Goal: Complete application form

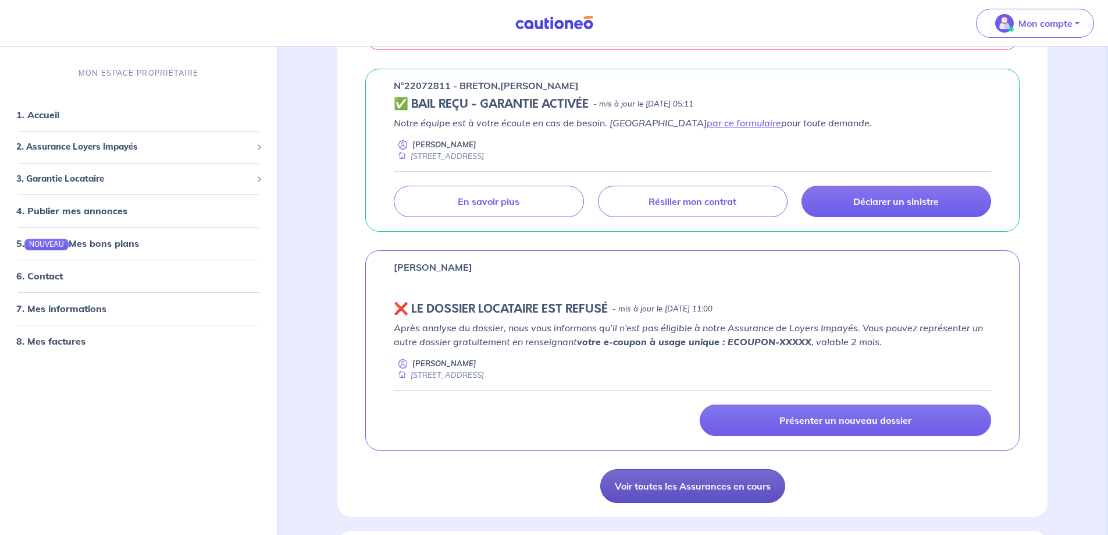
scroll to position [349, 0]
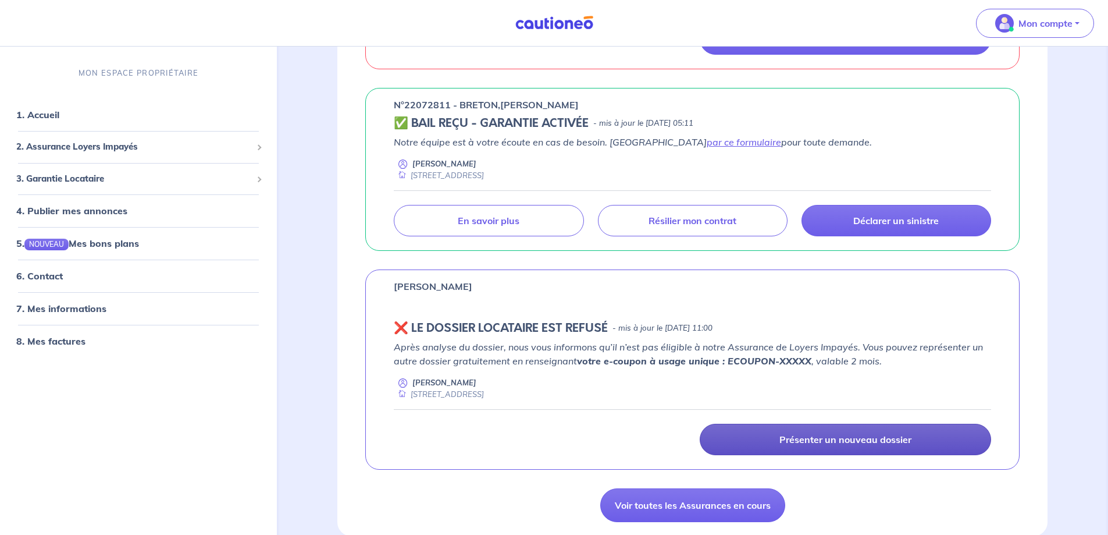
click at [807, 440] on p "Présenter un nouveau dossier" at bounding box center [846, 439] width 132 height 12
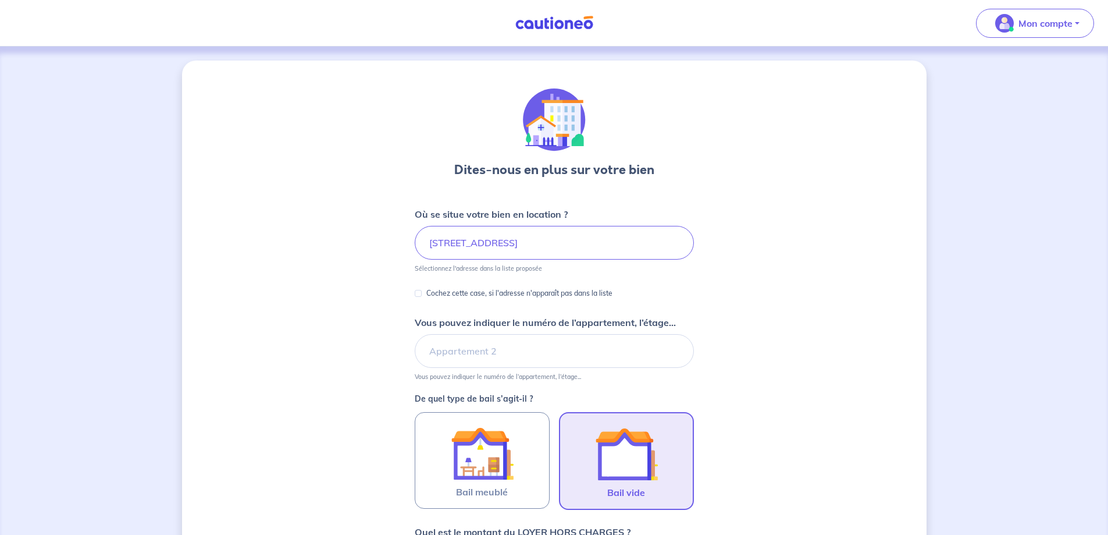
click at [628, 453] on img at bounding box center [626, 453] width 63 height 63
click at [0, 0] on input "Bail vide" at bounding box center [0, 0] width 0 height 0
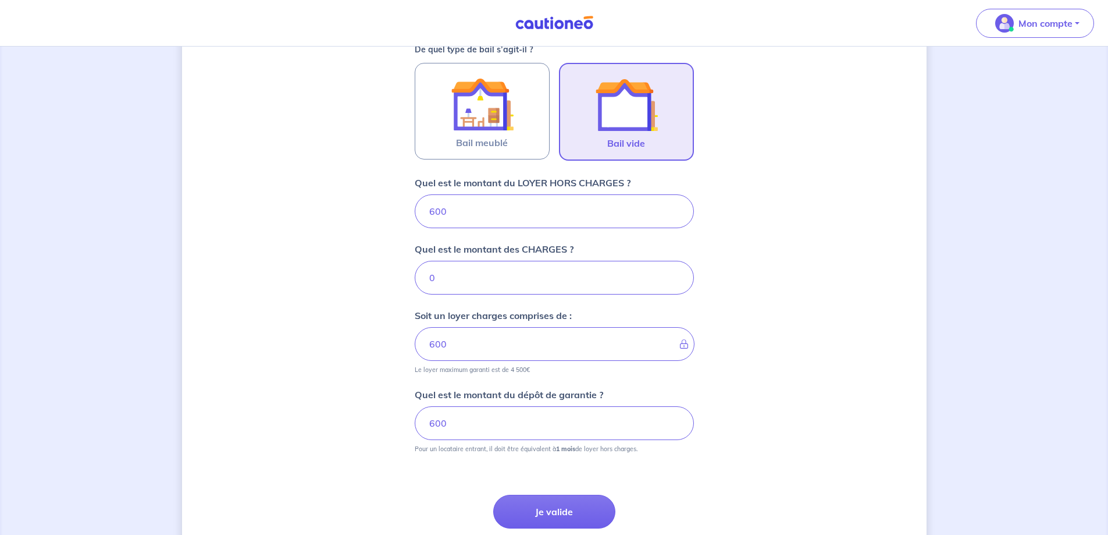
scroll to position [407, 0]
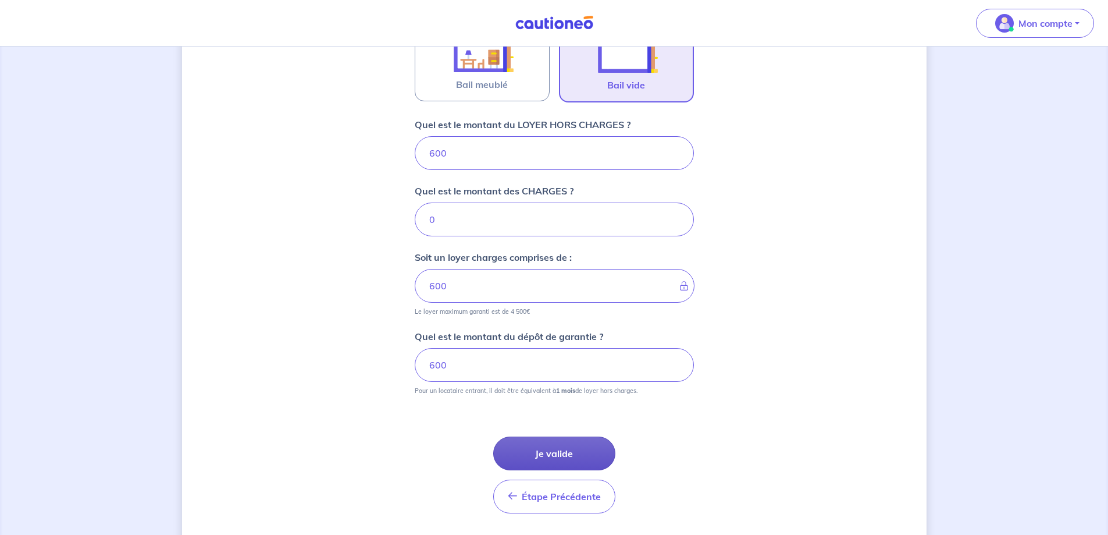
click at [554, 449] on button "Je valide" at bounding box center [554, 453] width 122 height 34
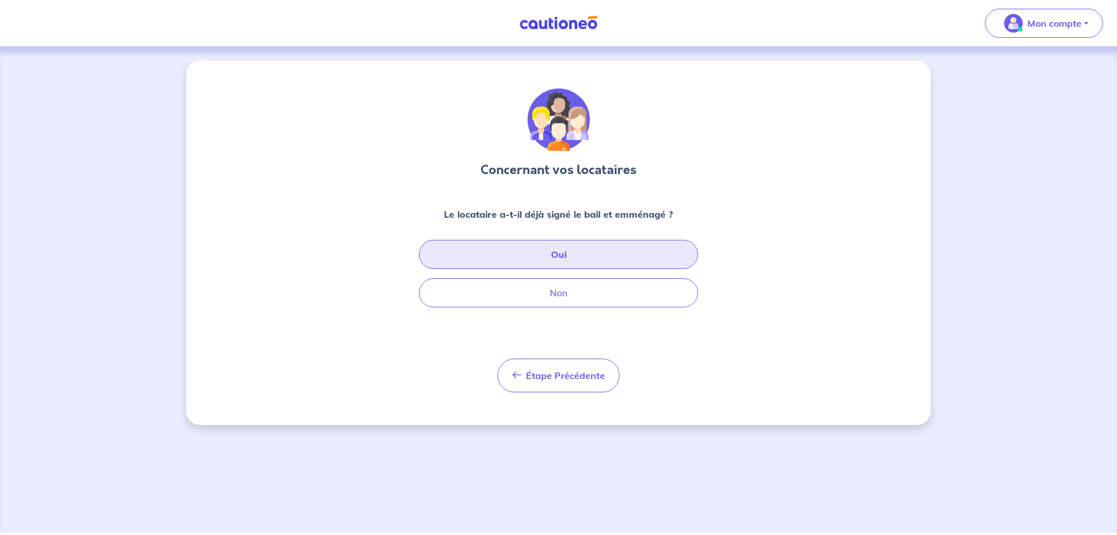
click at [562, 252] on button "Oui" at bounding box center [558, 254] width 279 height 29
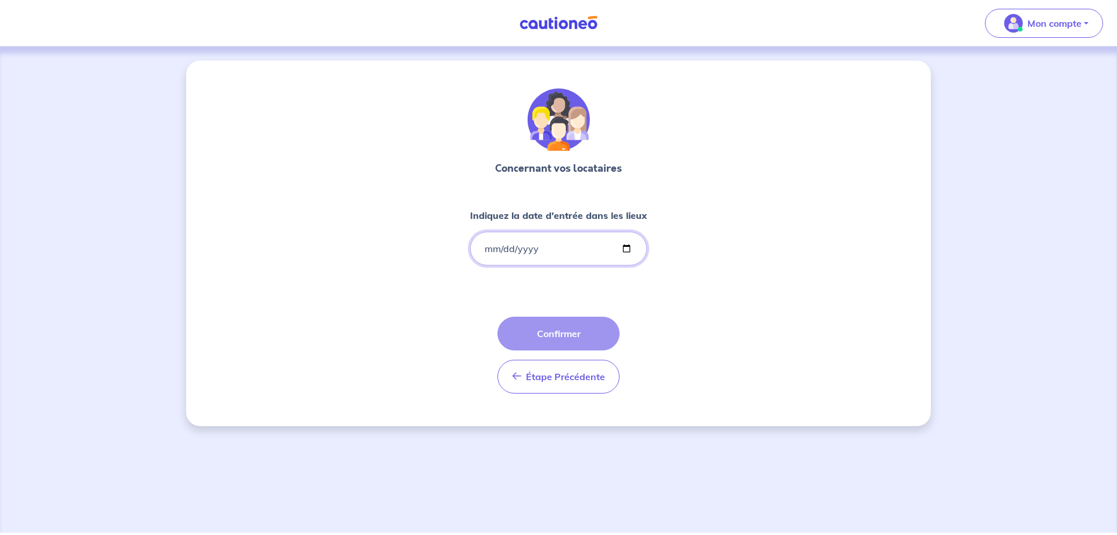
click at [480, 250] on input "Indiquez la date d'entrée dans les lieux" at bounding box center [558, 249] width 177 height 34
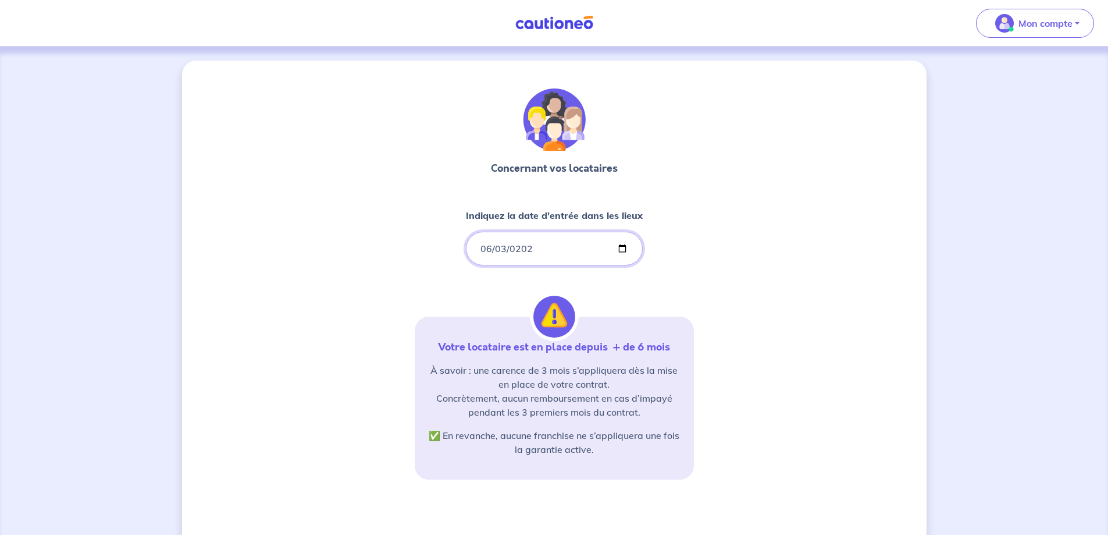
type input "[DATE]"
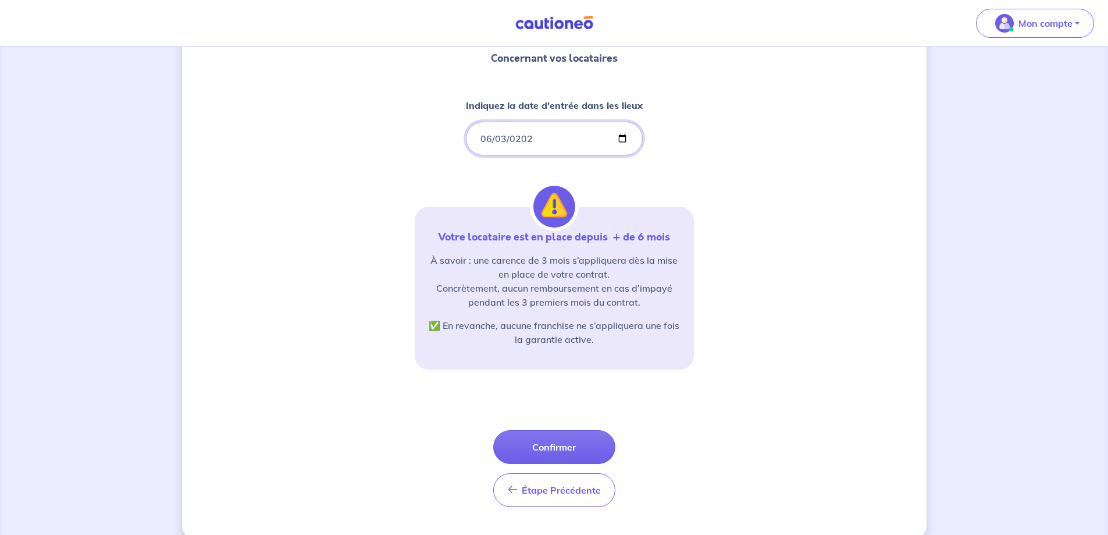
scroll to position [116, 0]
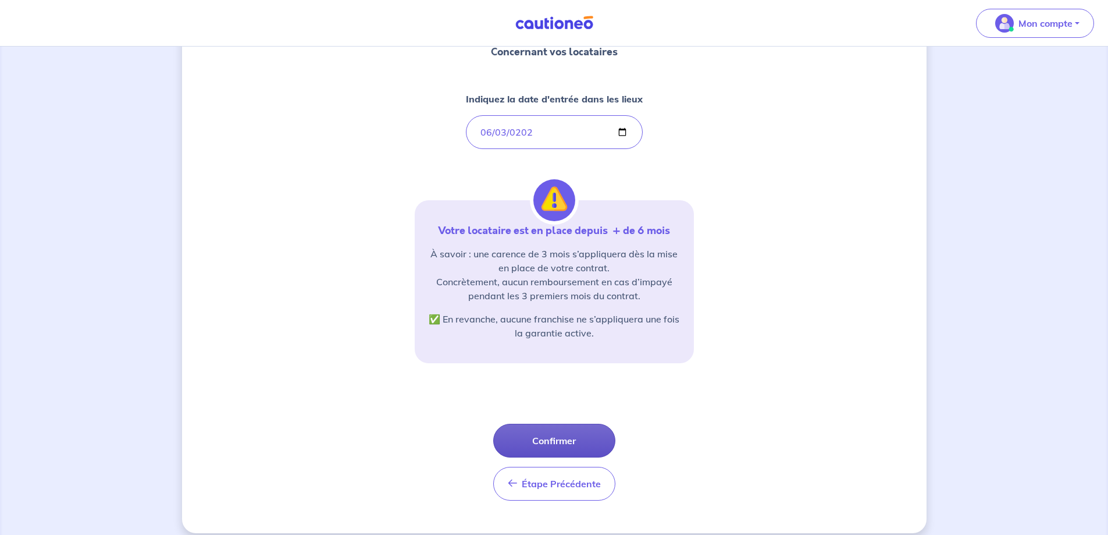
click at [557, 441] on button "Confirmer" at bounding box center [554, 441] width 122 height 34
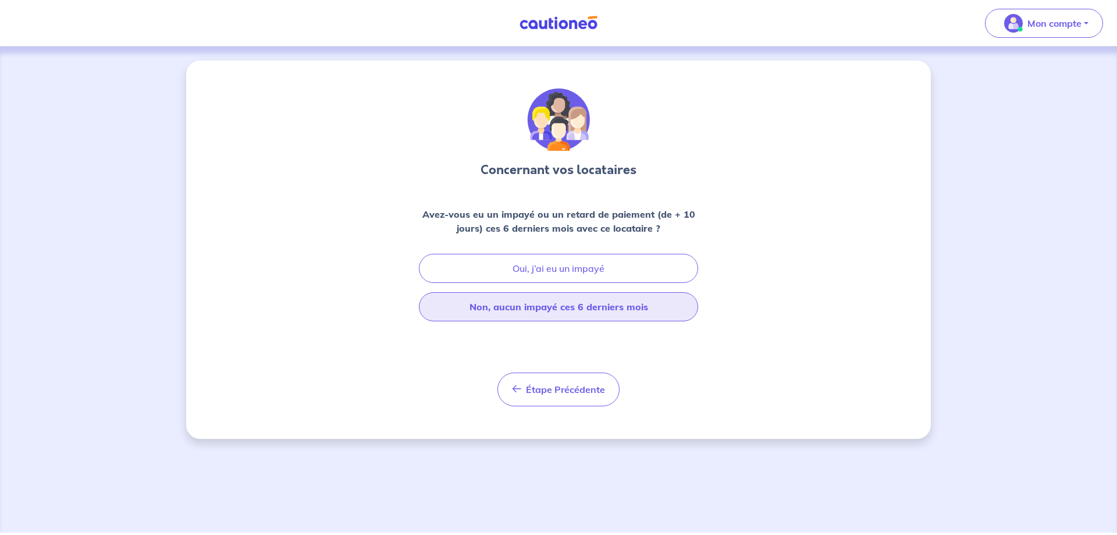
click at [547, 307] on button "Non, aucun impayé ces 6 derniers mois" at bounding box center [558, 306] width 279 height 29
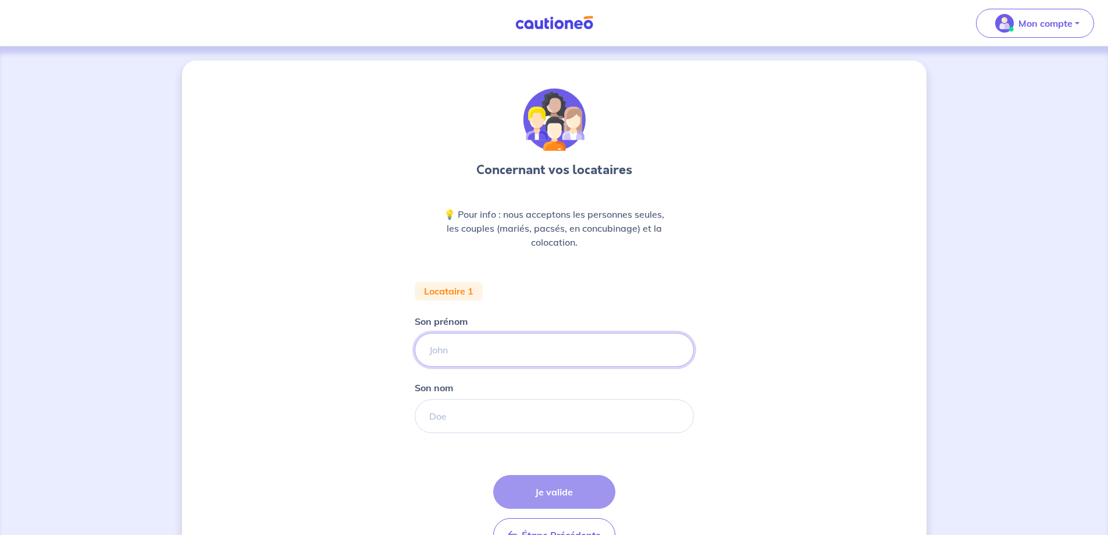
click at [437, 353] on input "Son prénom" at bounding box center [554, 350] width 279 height 34
type input "[PERSON_NAME]"
click at [444, 416] on input "Son nom" at bounding box center [554, 416] width 279 height 34
type input "COLMART"
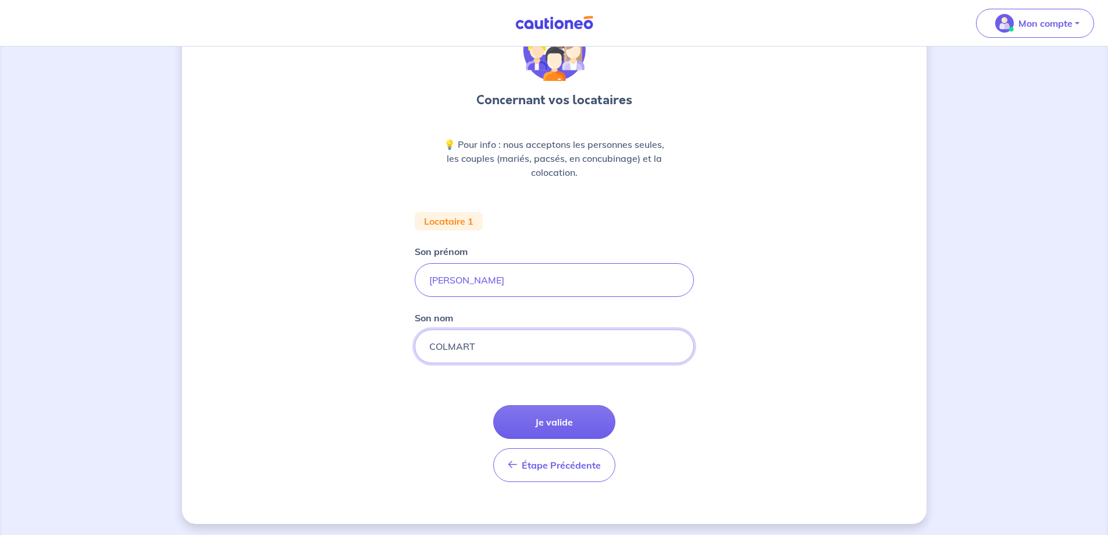
scroll to position [73, 0]
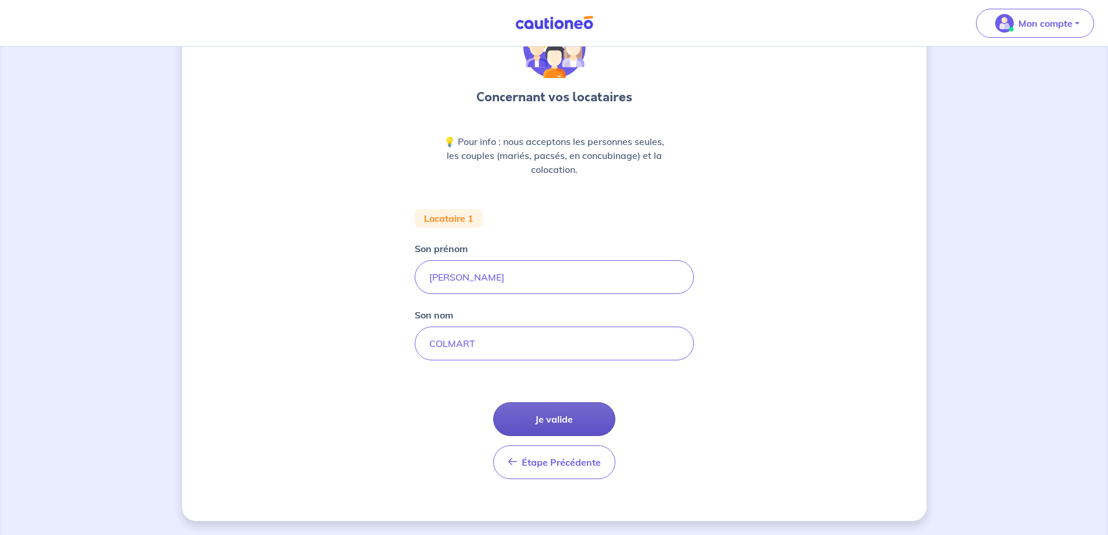
click at [546, 419] on button "Je valide" at bounding box center [554, 419] width 122 height 34
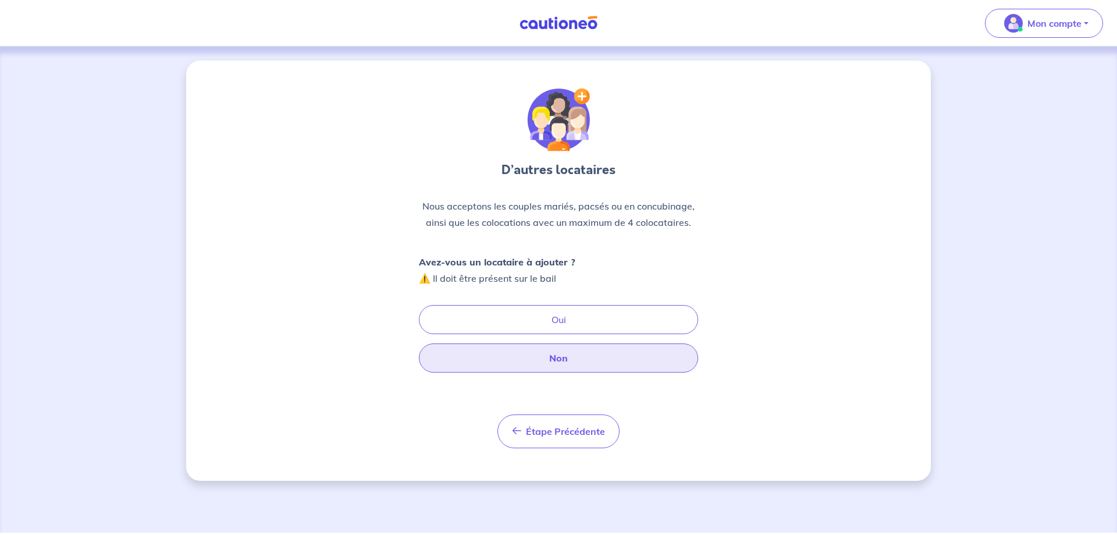
click at [550, 356] on button "Non" at bounding box center [558, 357] width 279 height 29
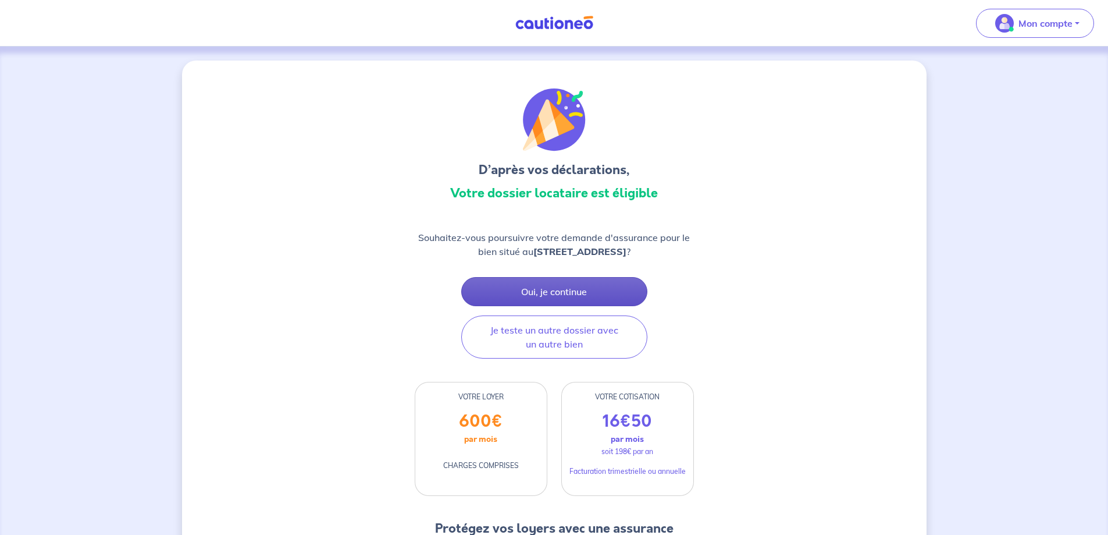
click at [554, 303] on button "Oui, je continue" at bounding box center [554, 291] width 186 height 29
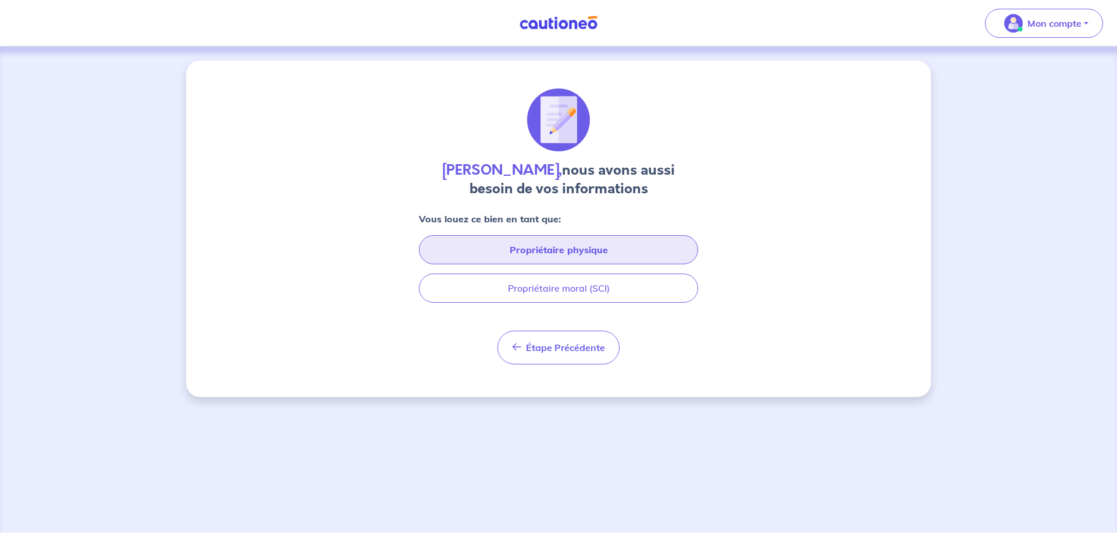
click at [577, 251] on button "Propriétaire physique" at bounding box center [558, 249] width 279 height 29
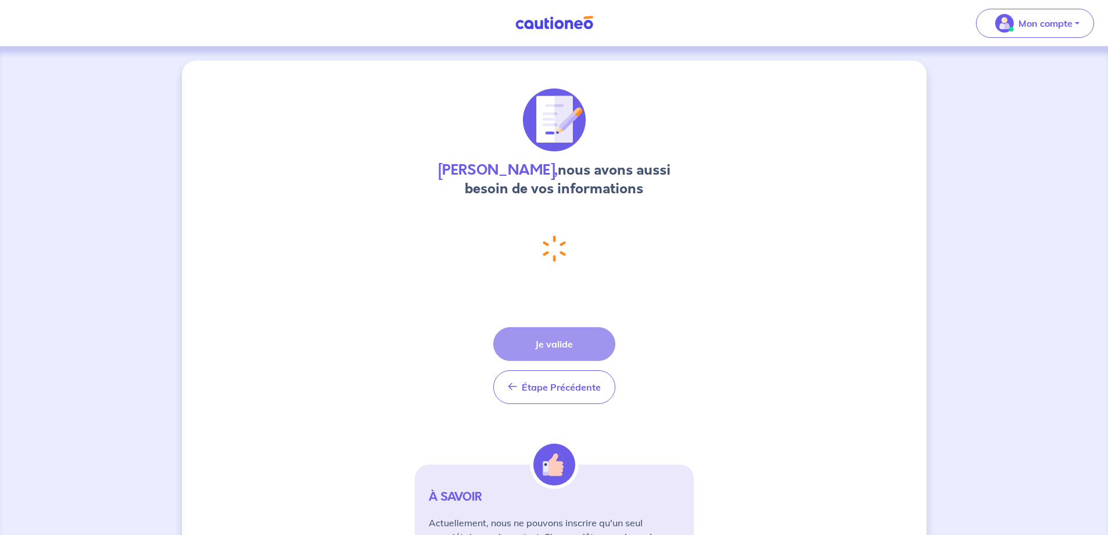
select select "FR"
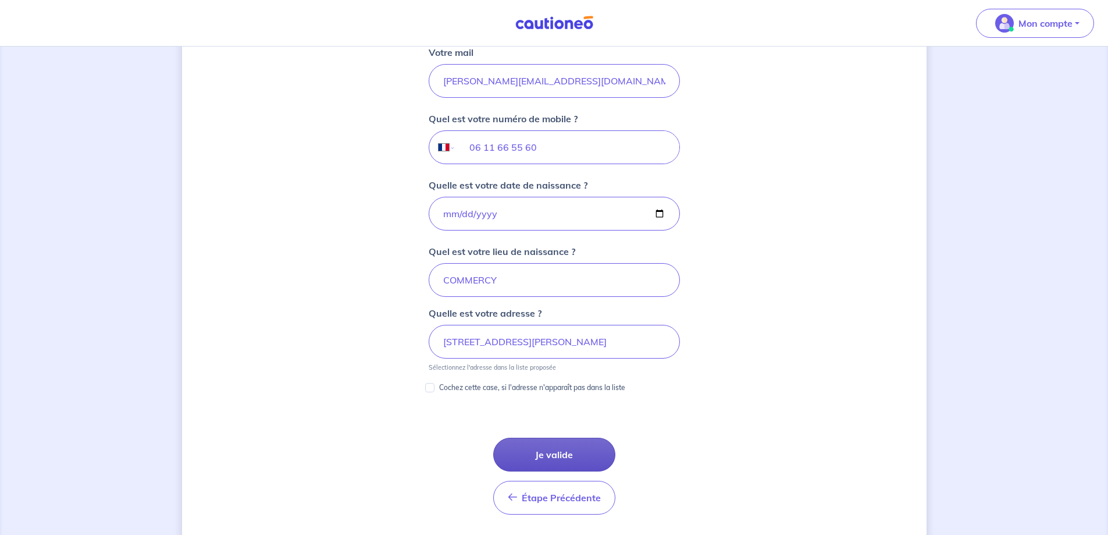
click at [553, 452] on button "Je valide" at bounding box center [554, 454] width 122 height 34
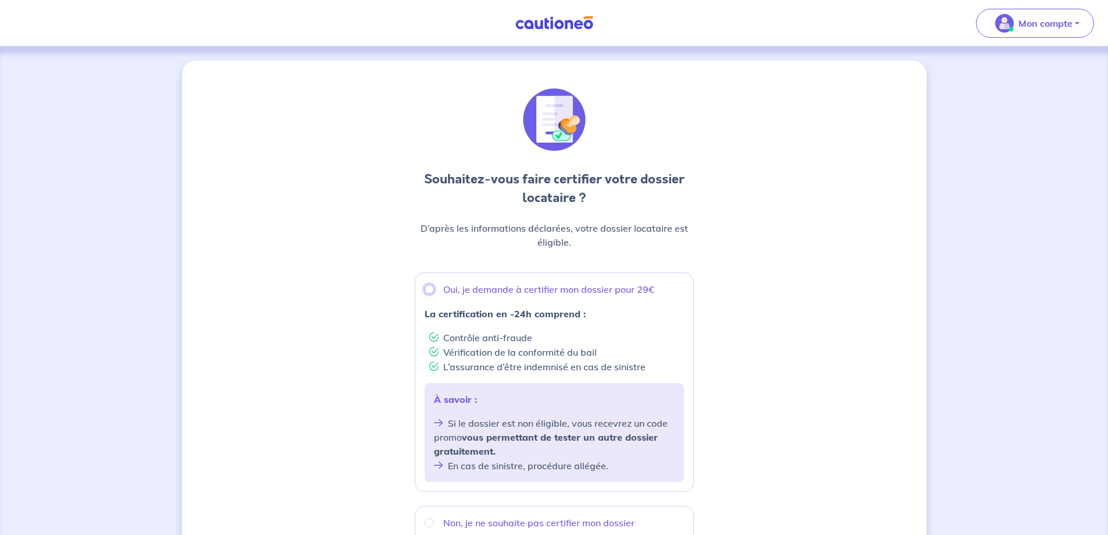
click at [429, 290] on input "Oui, je demande à certifier mon dossier pour 29€" at bounding box center [429, 288] width 9 height 9
radio input "true"
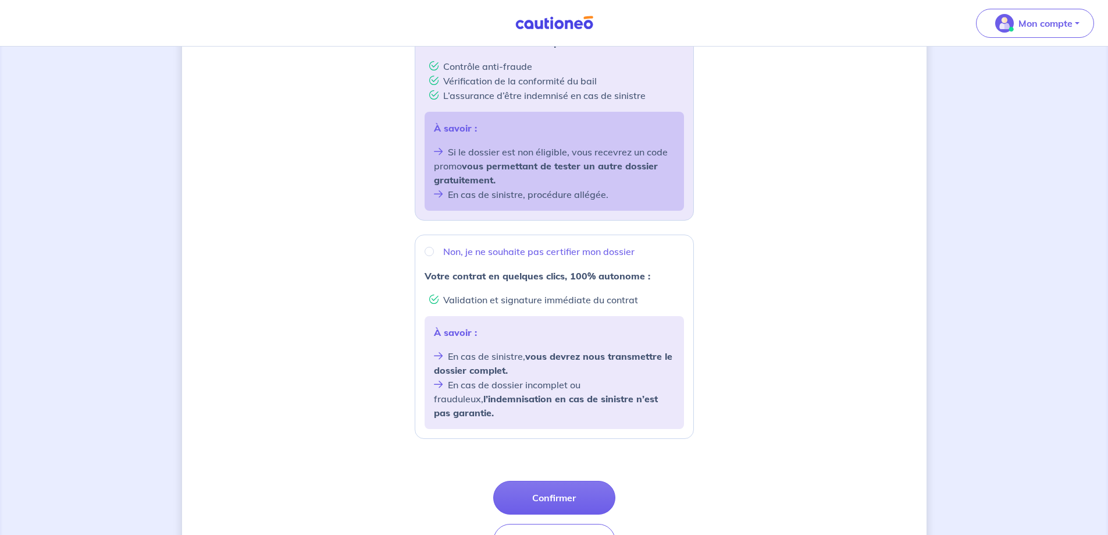
scroll to position [291, 0]
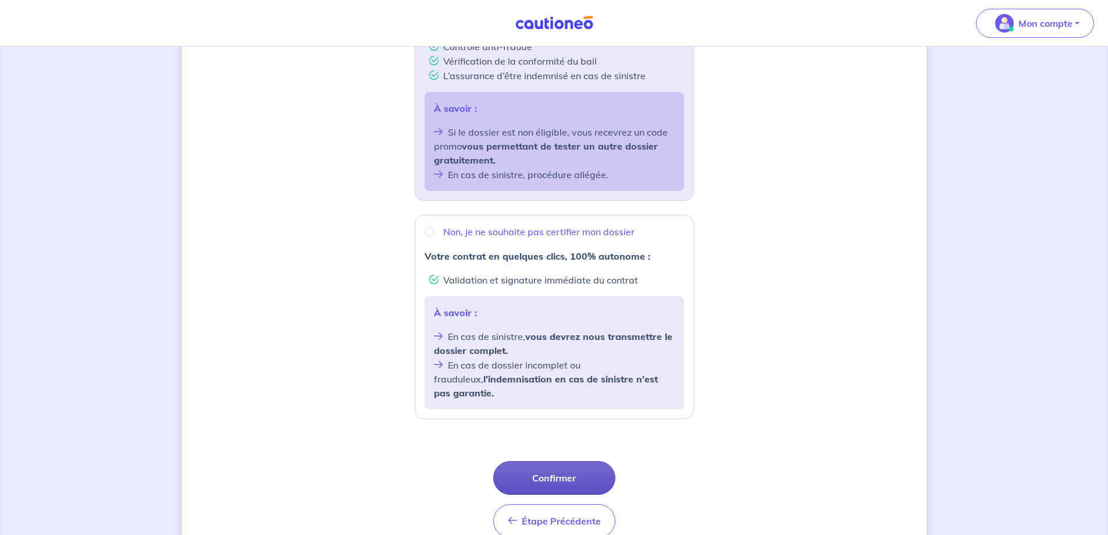
click at [552, 464] on button "Confirmer" at bounding box center [554, 478] width 122 height 34
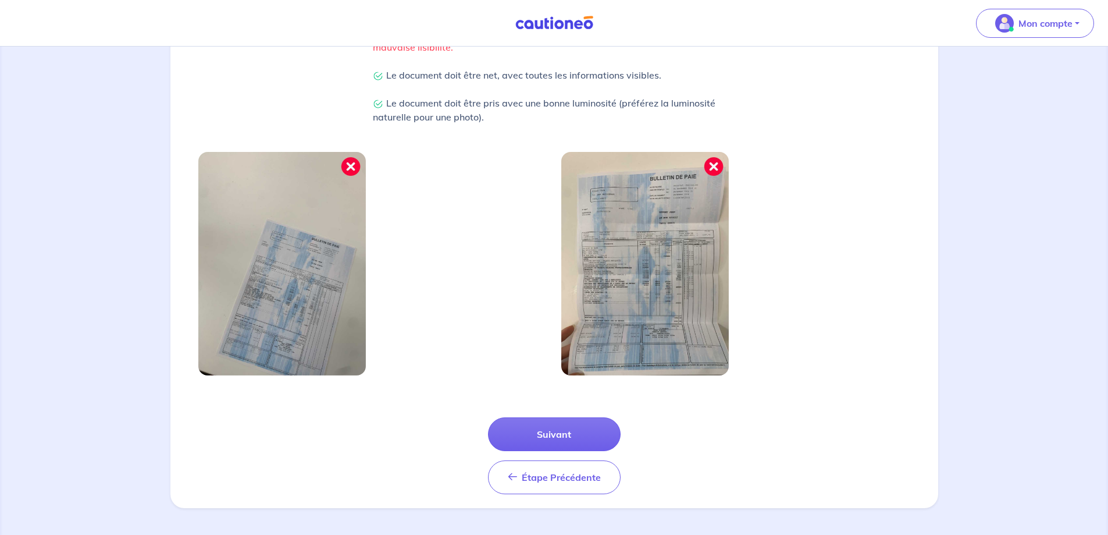
scroll to position [298, 0]
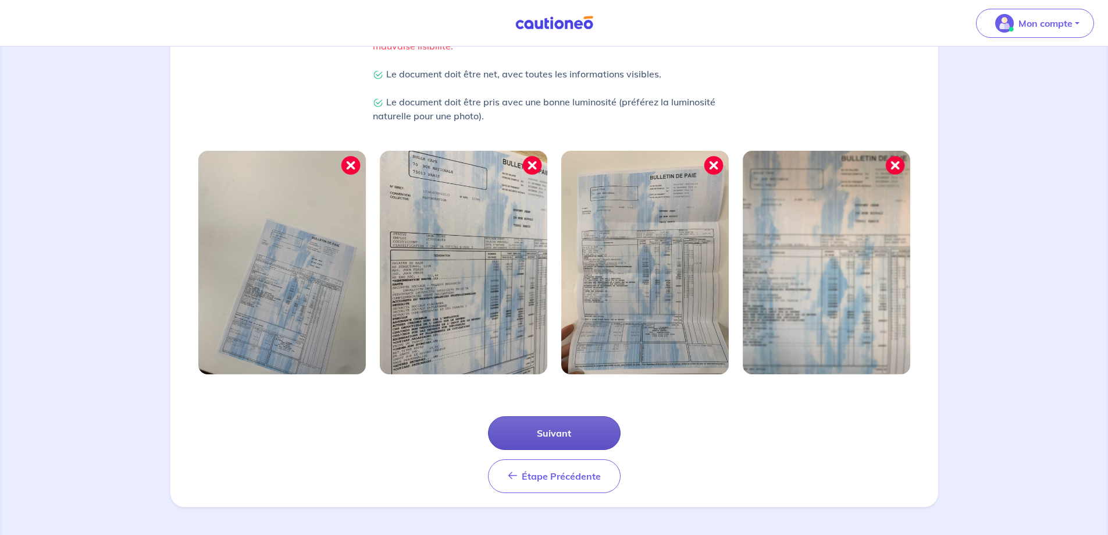
click at [553, 433] on button "Suivant" at bounding box center [554, 433] width 133 height 34
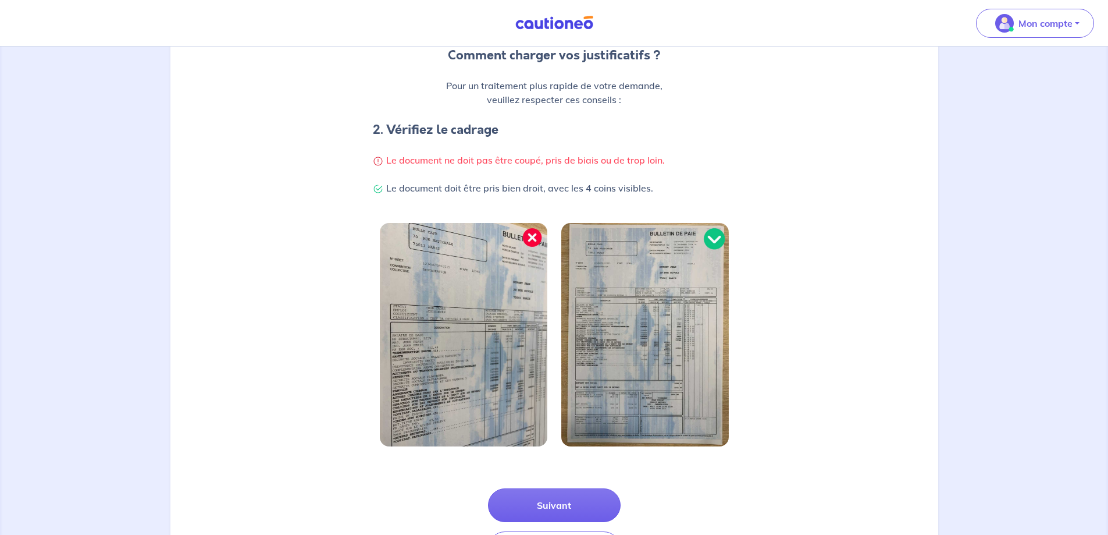
scroll to position [175, 0]
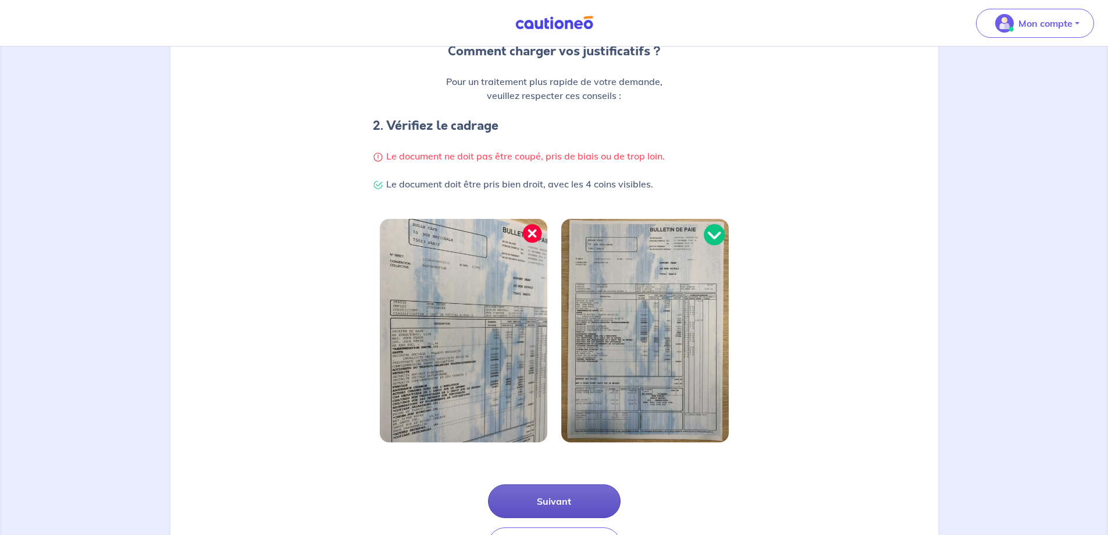
click at [554, 503] on button "Suivant" at bounding box center [554, 501] width 133 height 34
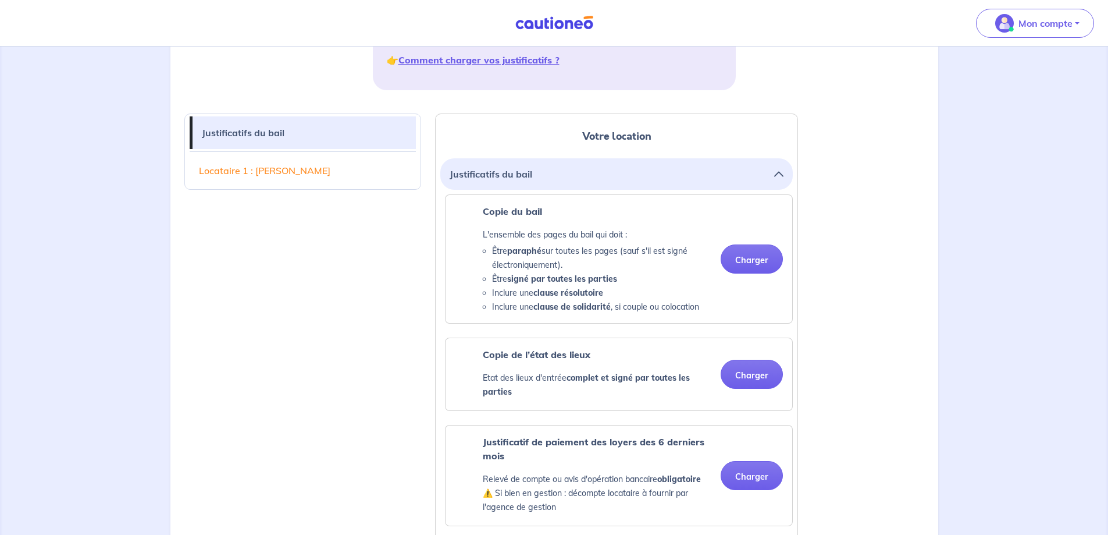
scroll to position [233, 0]
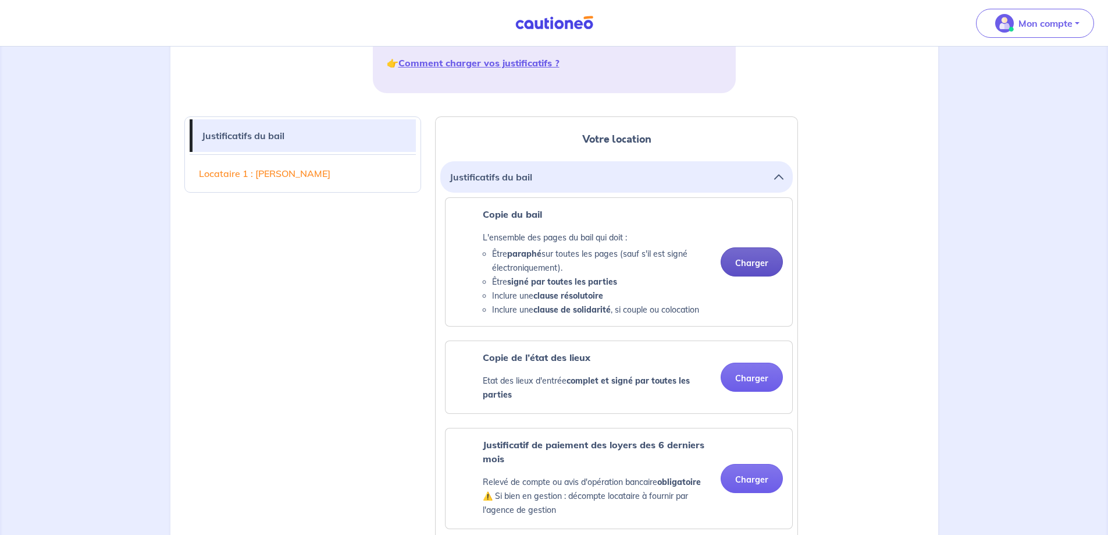
click at [753, 263] on button "Charger" at bounding box center [752, 261] width 62 height 29
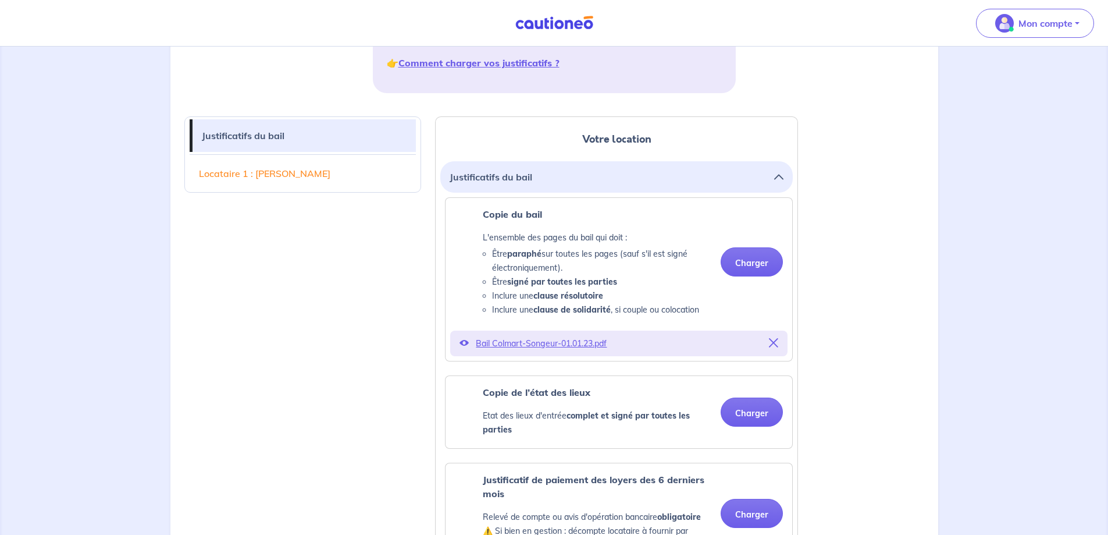
click at [539, 343] on span "Bail Colmart-Songeur-01.01.23.pdf" at bounding box center [619, 343] width 286 height 16
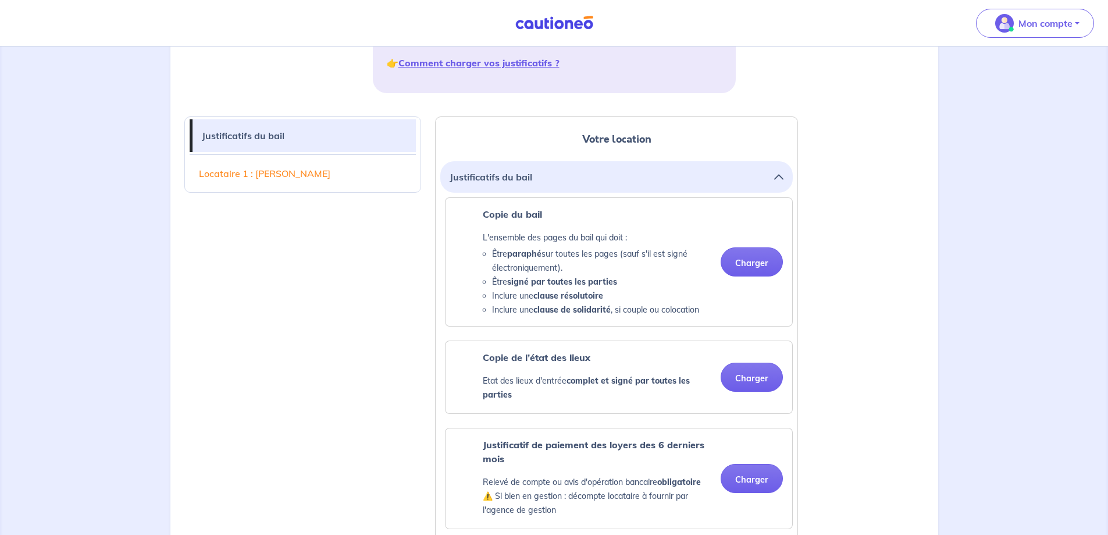
click at [539, 343] on div "Copie de l’état des lieux Etat des lieux d'entrée complet et signé par toutes l…" at bounding box center [619, 377] width 347 height 72
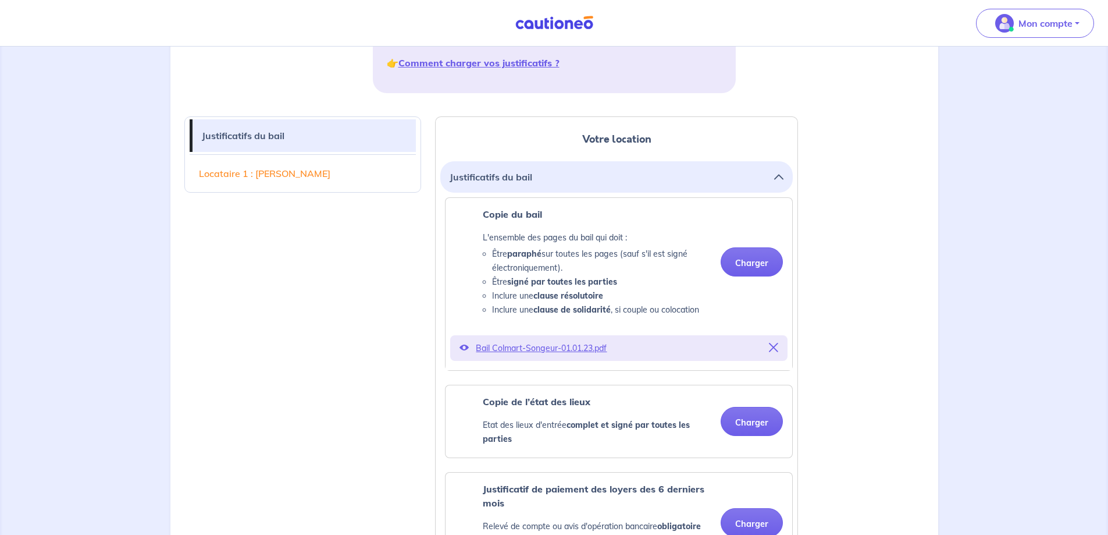
click at [517, 348] on p "Bail Colmart-Songeur-01.01.23.pdf" at bounding box center [619, 348] width 286 height 16
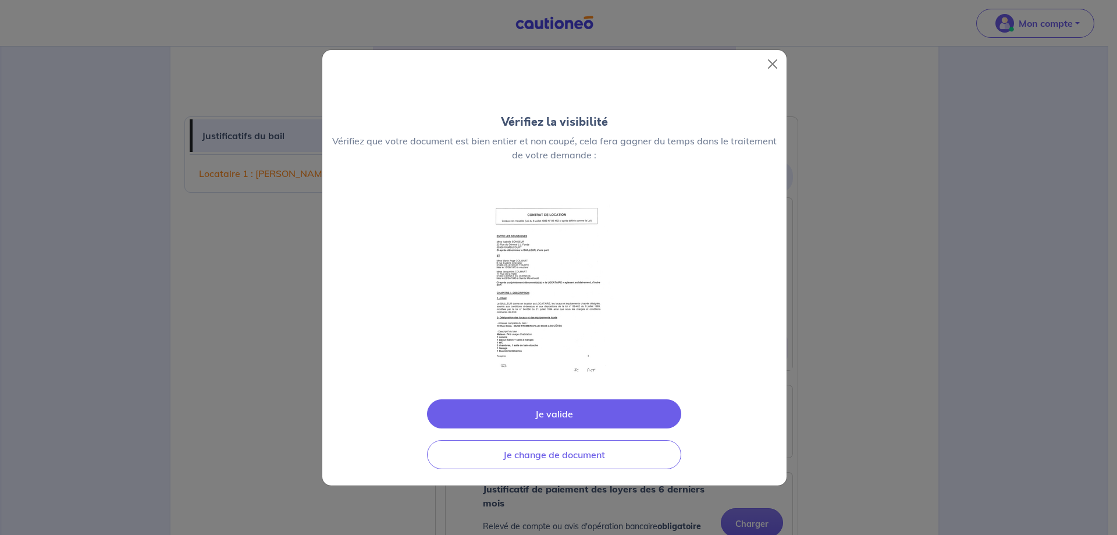
click at [517, 348] on div "Vérifiez la visibilité Vérifiez que votre document est bien entier et non coupé…" at bounding box center [554, 267] width 465 height 436
click at [770, 63] on button "Close" at bounding box center [772, 64] width 19 height 19
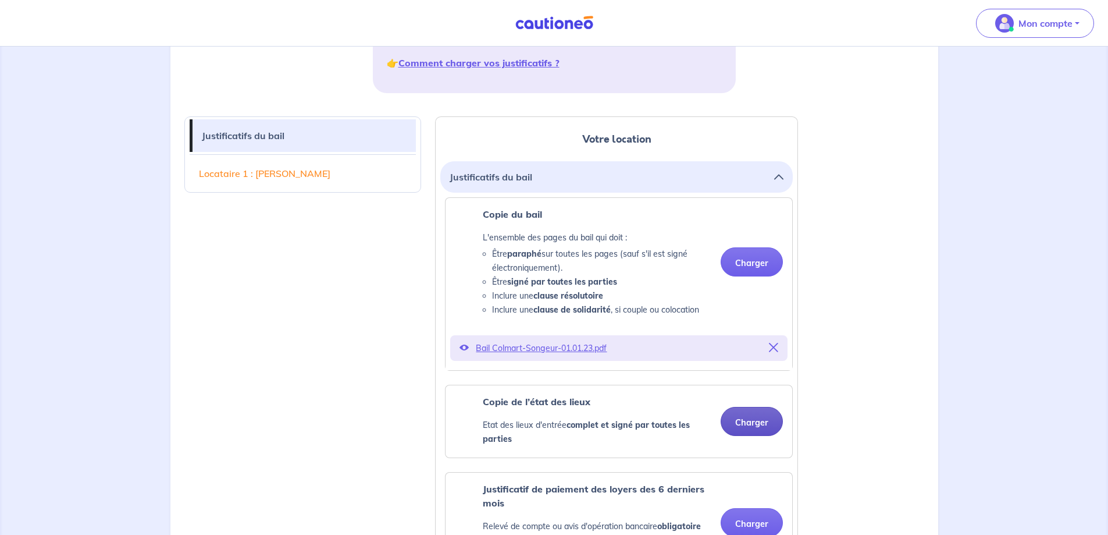
click at [748, 425] on button "Charger" at bounding box center [752, 421] width 62 height 29
click at [757, 261] on button "Charger" at bounding box center [752, 261] width 62 height 29
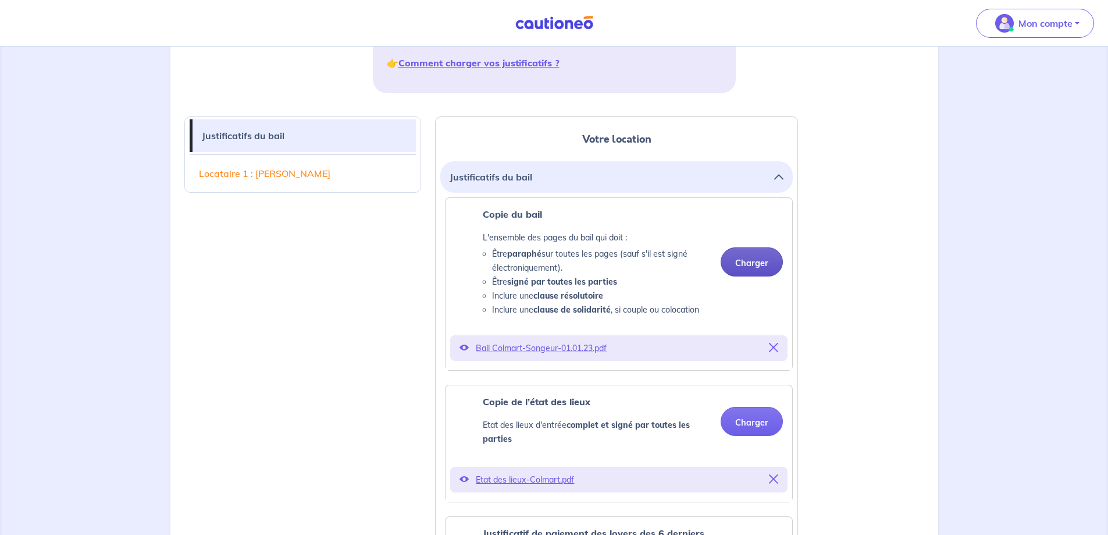
click at [749, 263] on button "Charger" at bounding box center [752, 261] width 62 height 29
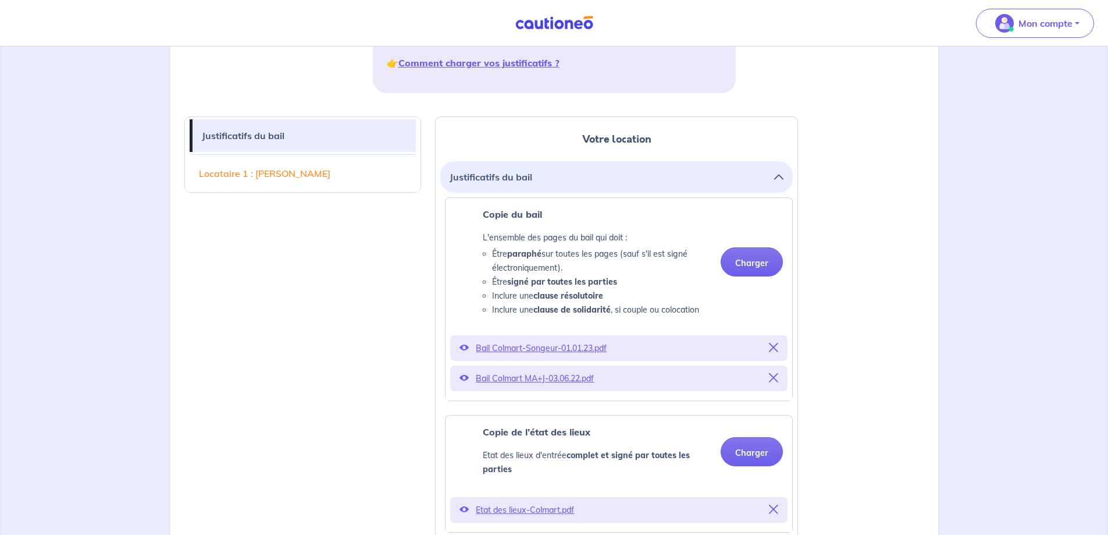
click at [558, 419] on div "Copie de l’état des lieux Etat des lieux d'entrée complet et signé par toutes l…" at bounding box center [619, 451] width 347 height 72
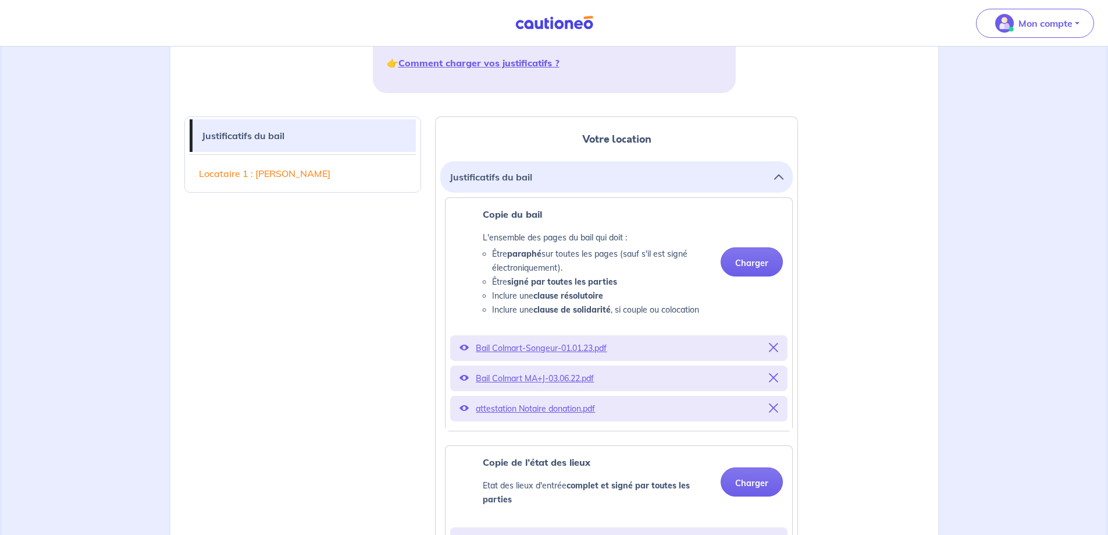
click at [510, 408] on p "attestation Notaire donation.pdf" at bounding box center [619, 408] width 286 height 16
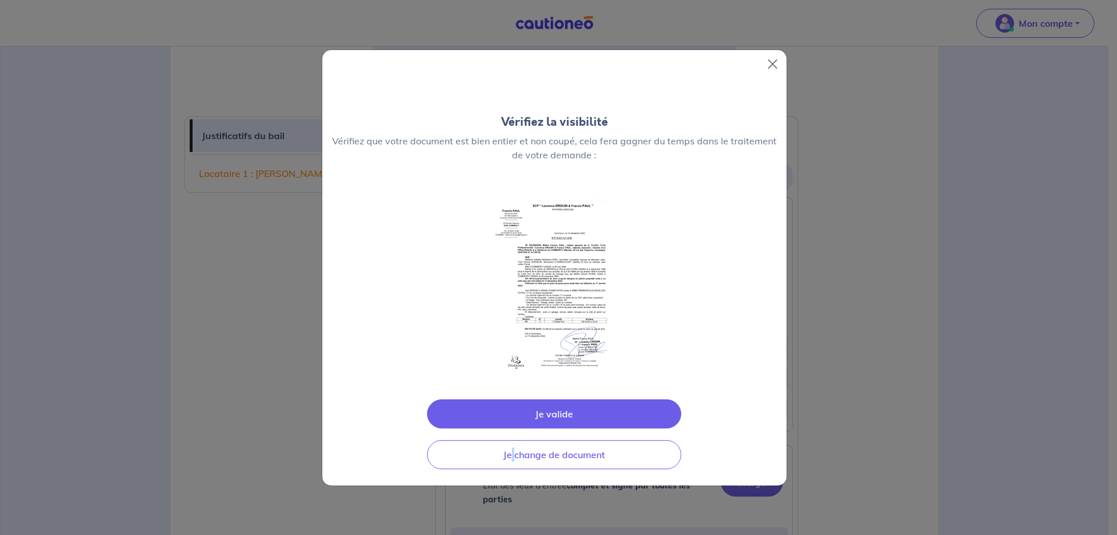
click at [510, 408] on div "Vérifiez la visibilité Vérifiez que votre document est bien entier et non coupé…" at bounding box center [558, 267] width 1117 height 535
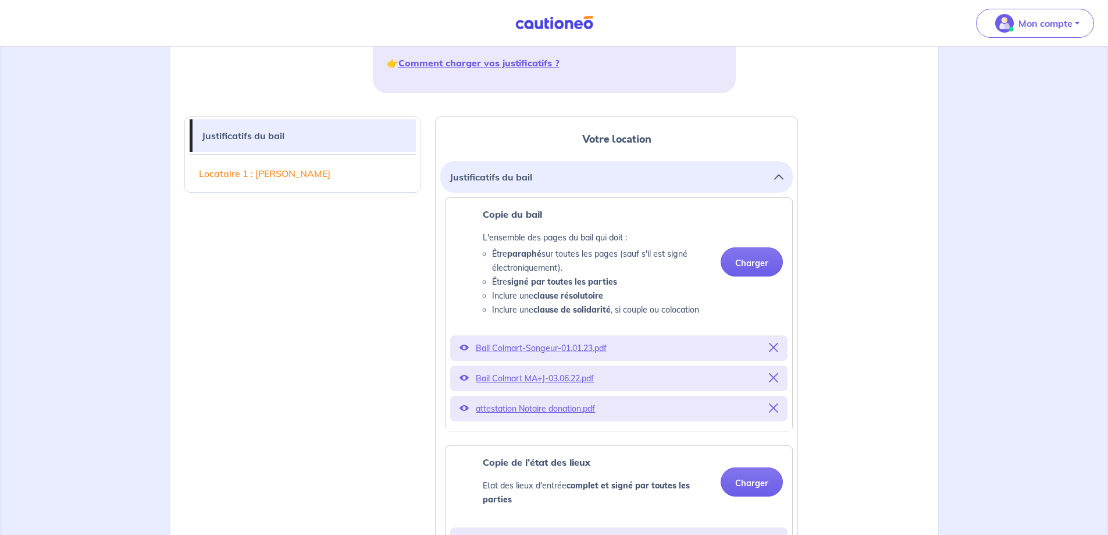
click at [503, 406] on p "attestation Notaire donation.pdf" at bounding box center [619, 408] width 286 height 16
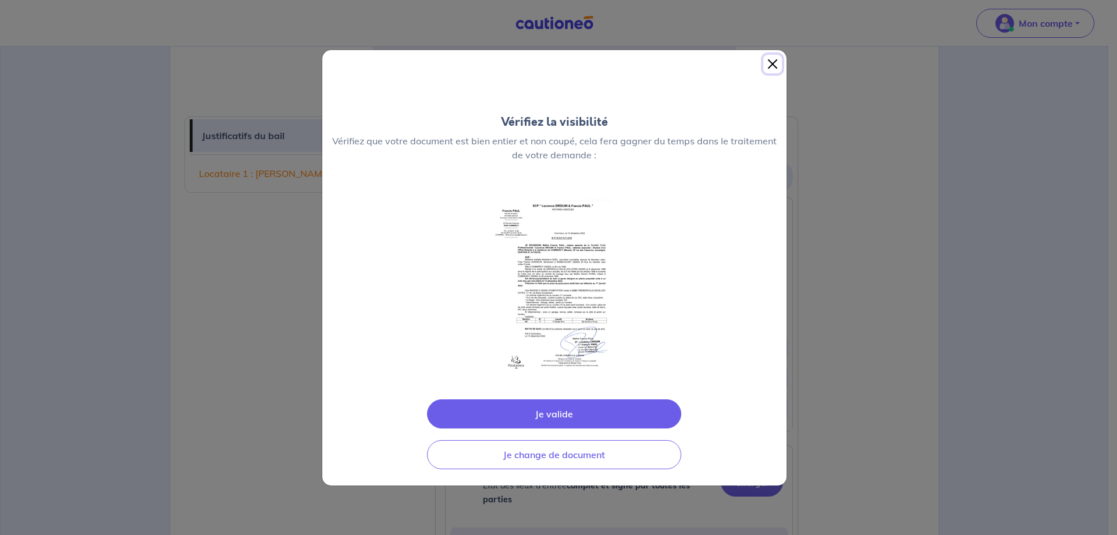
click at [771, 65] on button "Close" at bounding box center [772, 64] width 19 height 19
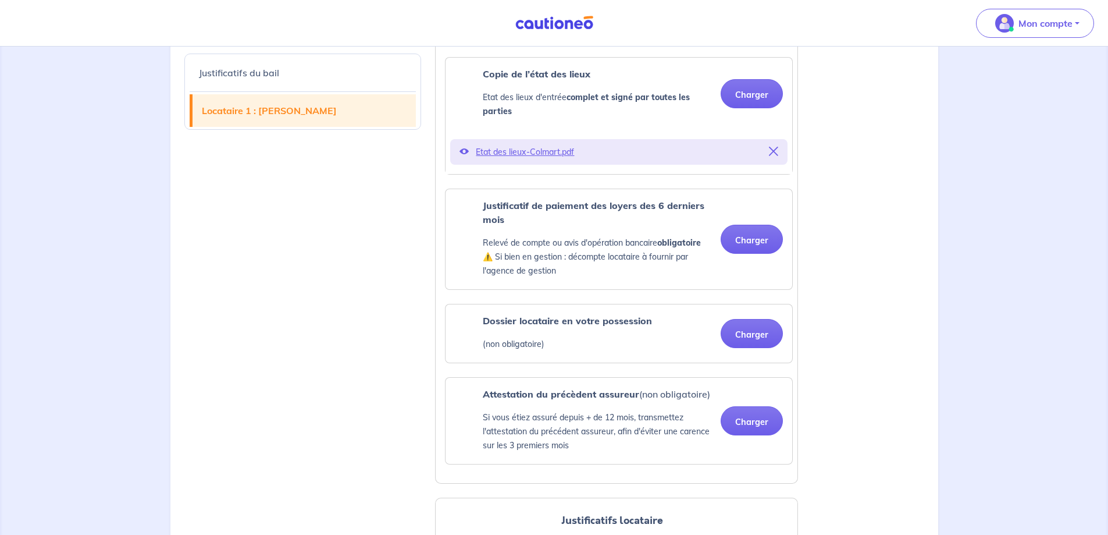
scroll to position [756, 0]
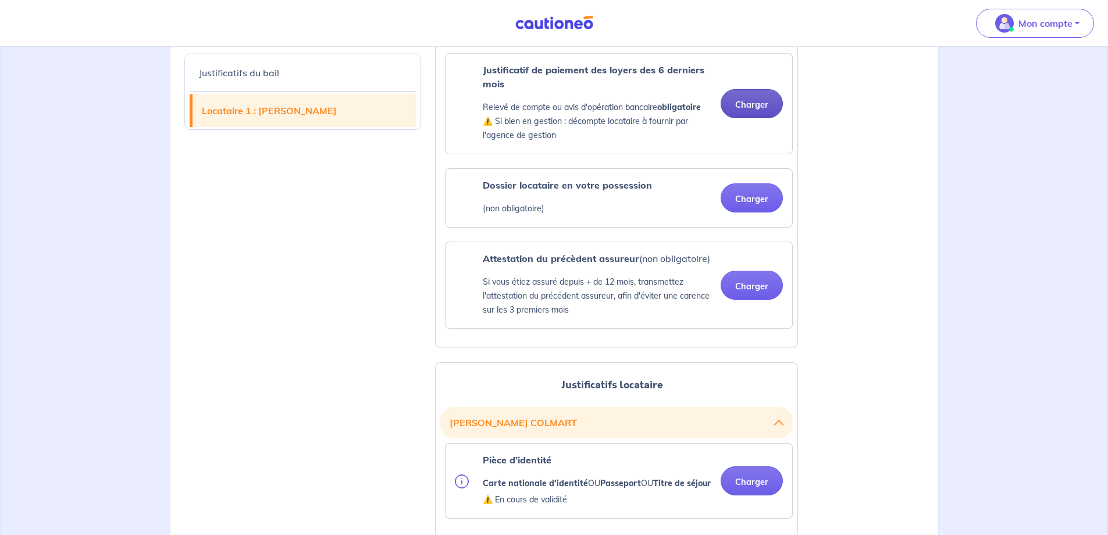
click at [753, 103] on button "Charger" at bounding box center [752, 103] width 62 height 29
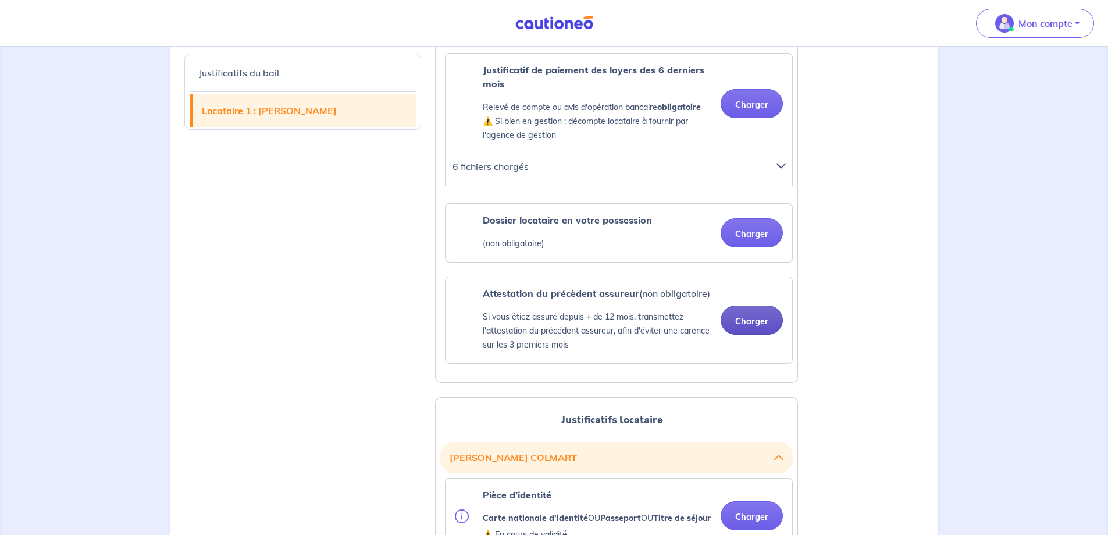
click at [750, 320] on button "Charger" at bounding box center [752, 319] width 62 height 29
click at [750, 232] on button "Charger" at bounding box center [752, 232] width 62 height 29
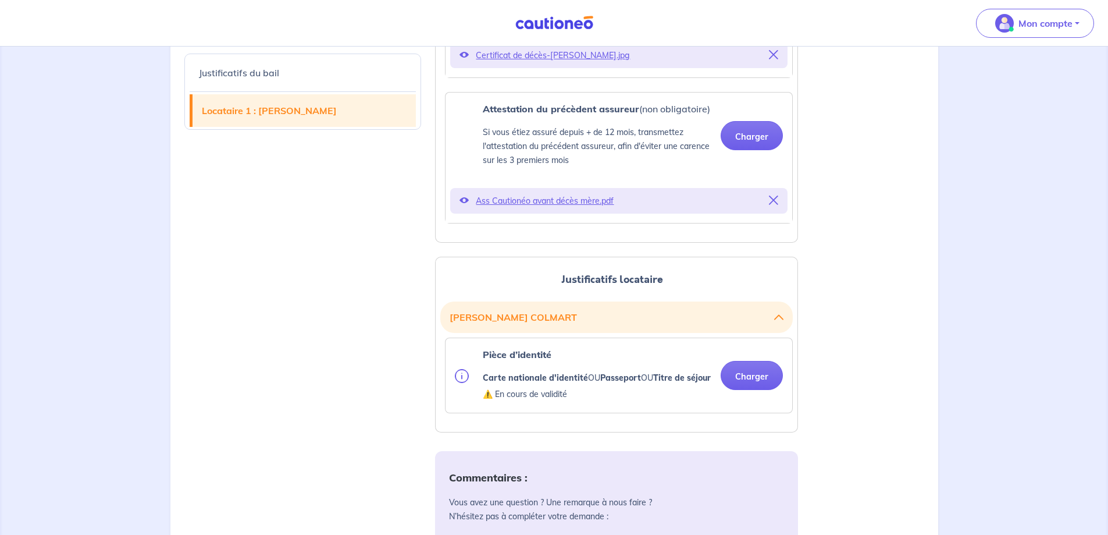
scroll to position [989, 0]
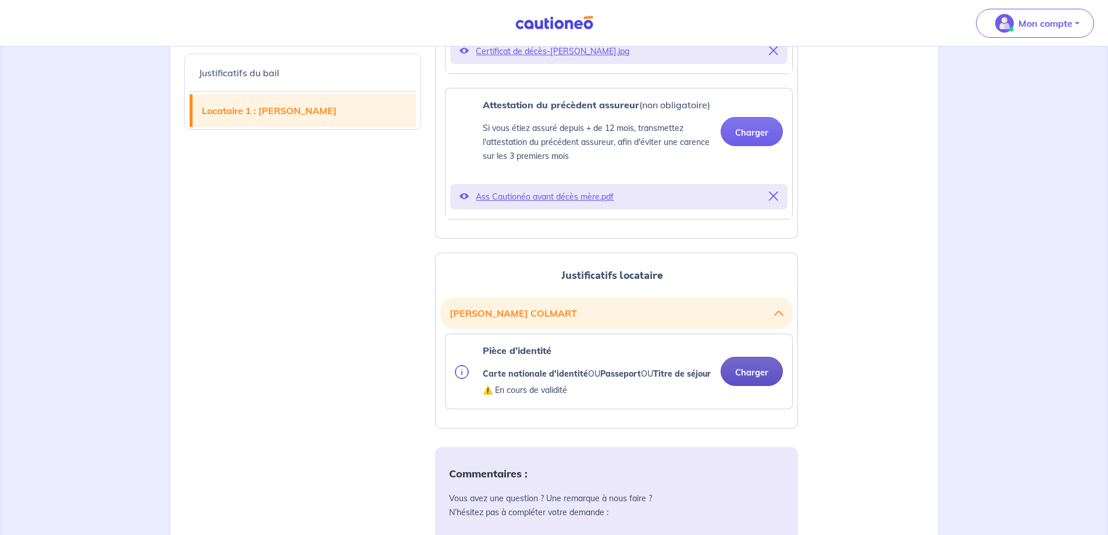
click at [748, 379] on button "Charger" at bounding box center [752, 371] width 62 height 29
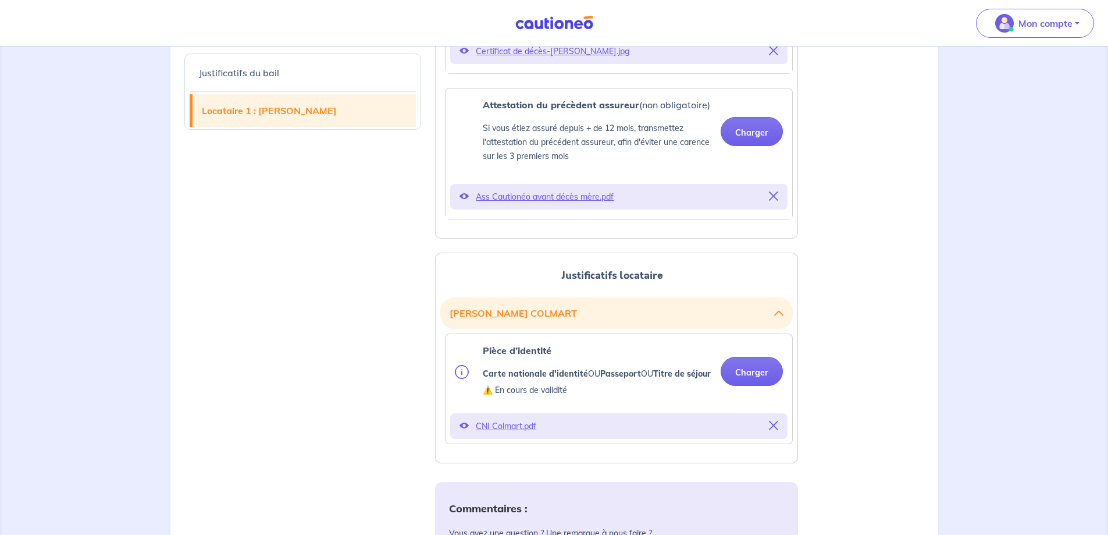
click at [504, 434] on span "CNI Colmart.pdf" at bounding box center [619, 426] width 286 height 16
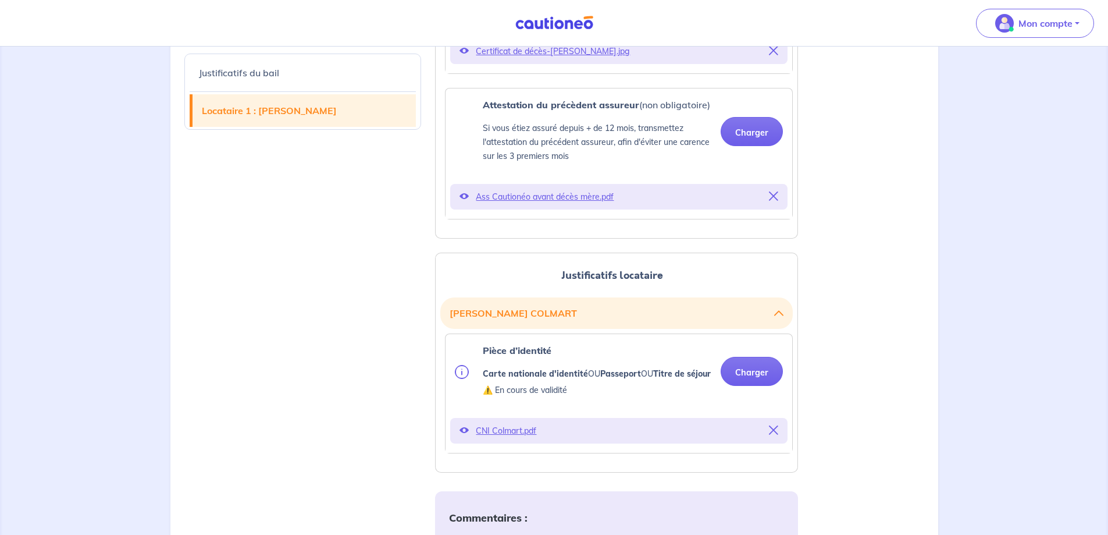
click at [492, 439] on p "CNI Colmart.pdf" at bounding box center [619, 430] width 286 height 16
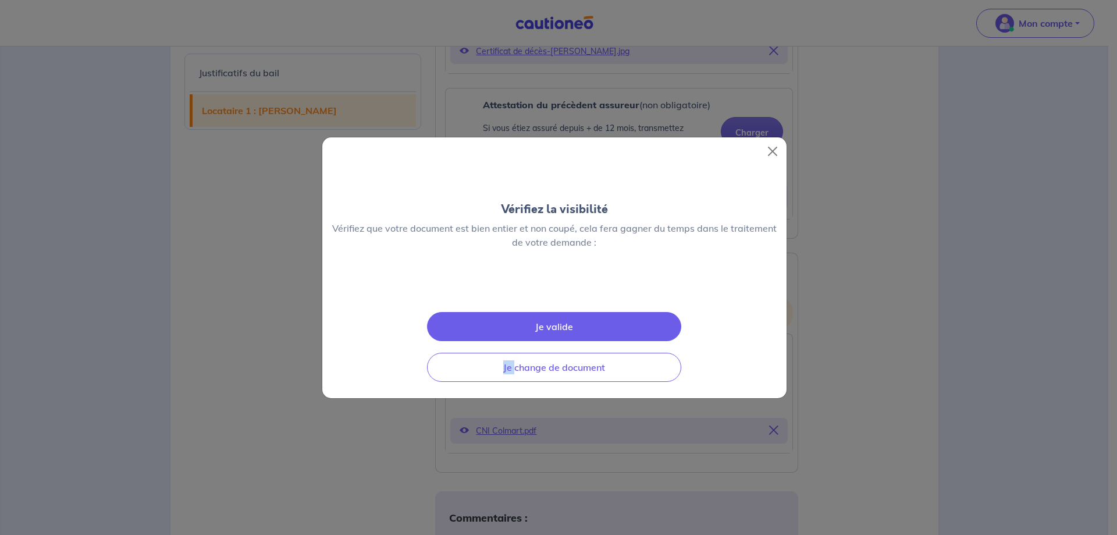
click at [492, 445] on div "Vérifiez la visibilité Vérifiez que votre document est bien entier et non coupé…" at bounding box center [558, 267] width 1117 height 535
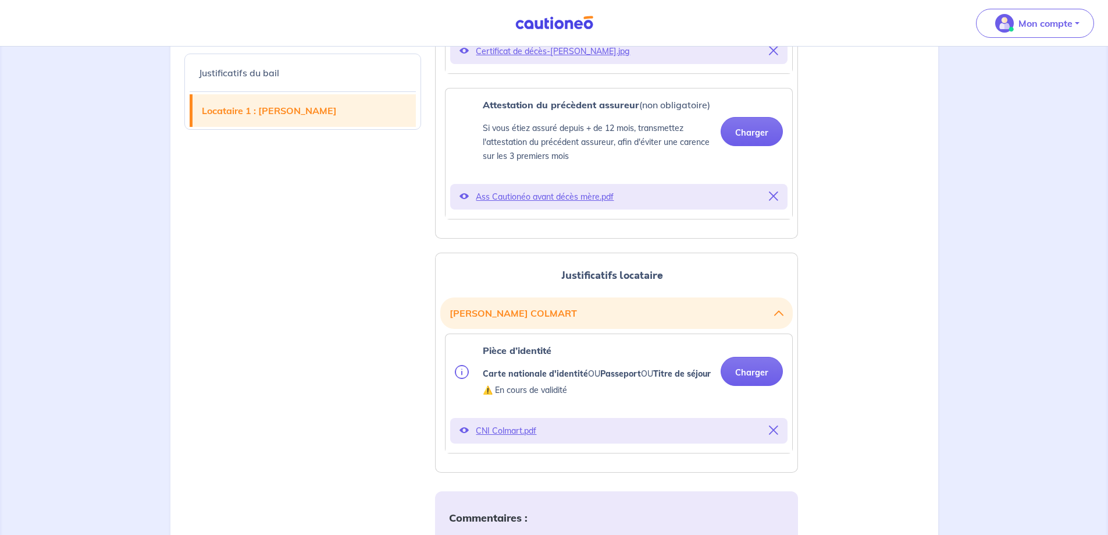
click at [497, 439] on p "CNI Colmart.pdf" at bounding box center [619, 430] width 286 height 16
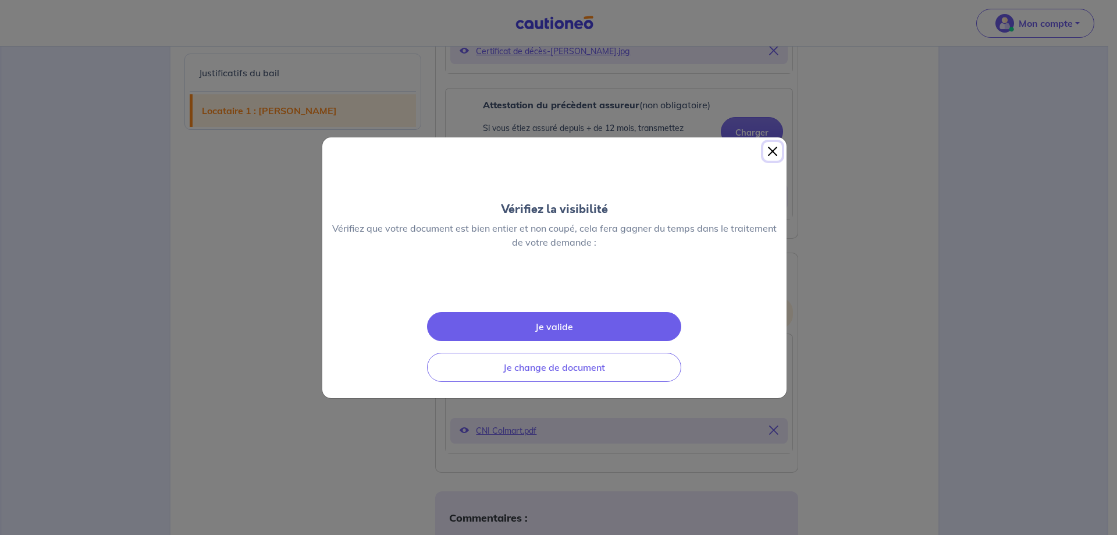
click at [771, 142] on button "Close" at bounding box center [772, 151] width 19 height 19
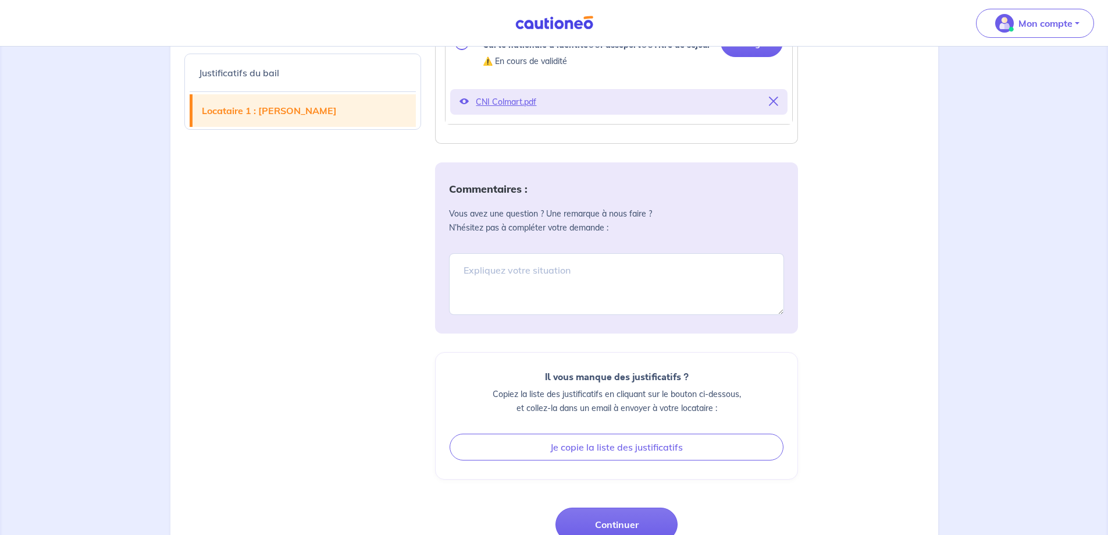
scroll to position [1338, 0]
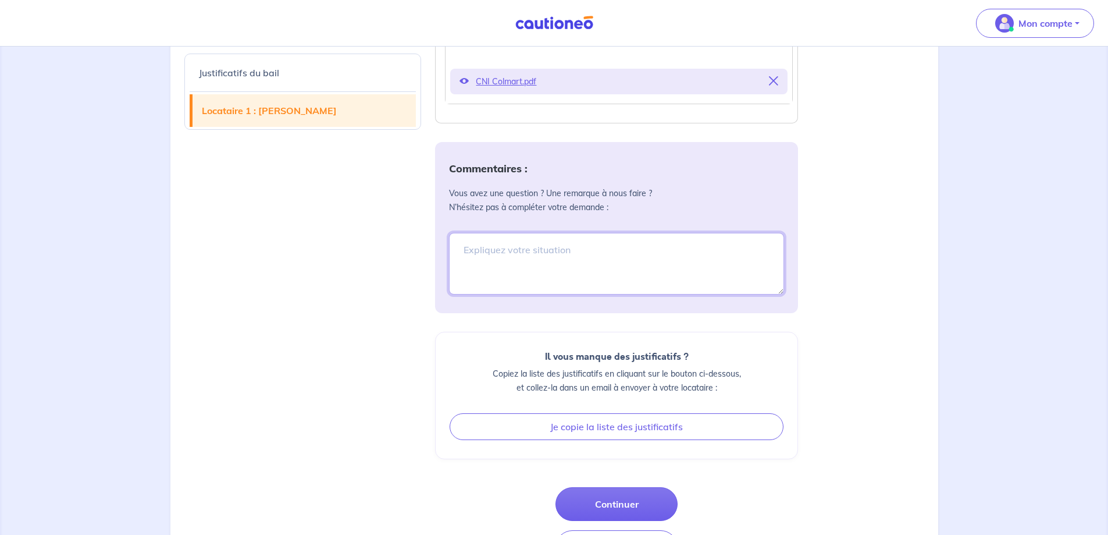
click at [468, 264] on textarea at bounding box center [616, 264] width 335 height 62
type textarea "D"
type textarea "j"
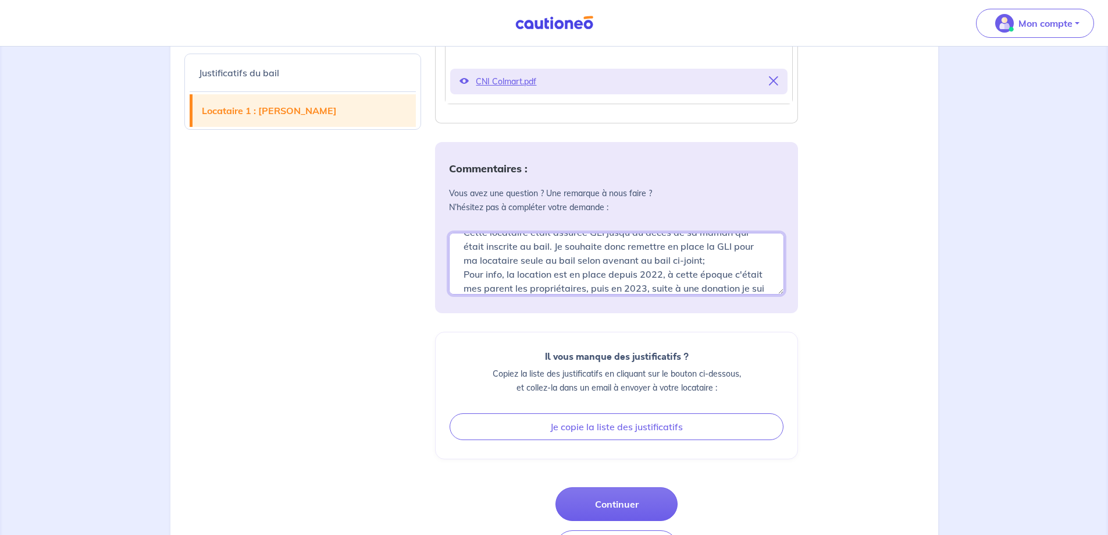
scroll to position [31, 0]
click at [501, 275] on textarea "Cette locataire était assurée GLI jusqu'au décès de sa maman qui était inscrite…" at bounding box center [616, 264] width 335 height 62
click at [541, 287] on textarea "Cette locataire était assurée GLI jusqu'au décès de sa maman qui était inscrite…" at bounding box center [616, 264] width 335 height 62
click at [630, 294] on textarea "Cette locataire était assurée GLI jusqu'au décès de sa maman qui était inscrite…" at bounding box center [616, 264] width 335 height 62
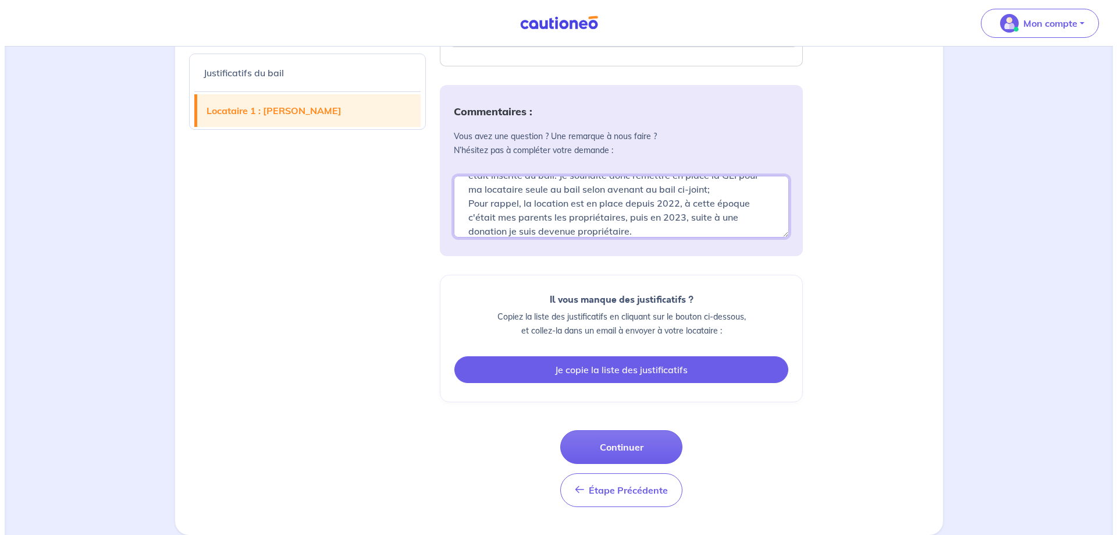
scroll to position [1409, 0]
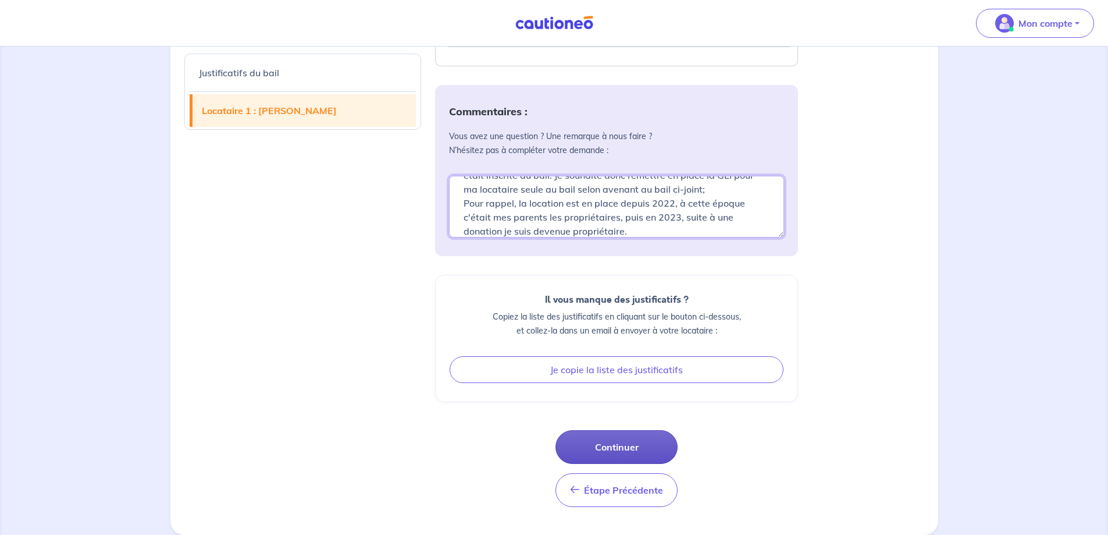
type textarea "Cette locataire était assurée GLI jusqu'au décès de sa maman qui était inscrite…"
click at [614, 445] on button "Continuer" at bounding box center [617, 447] width 122 height 34
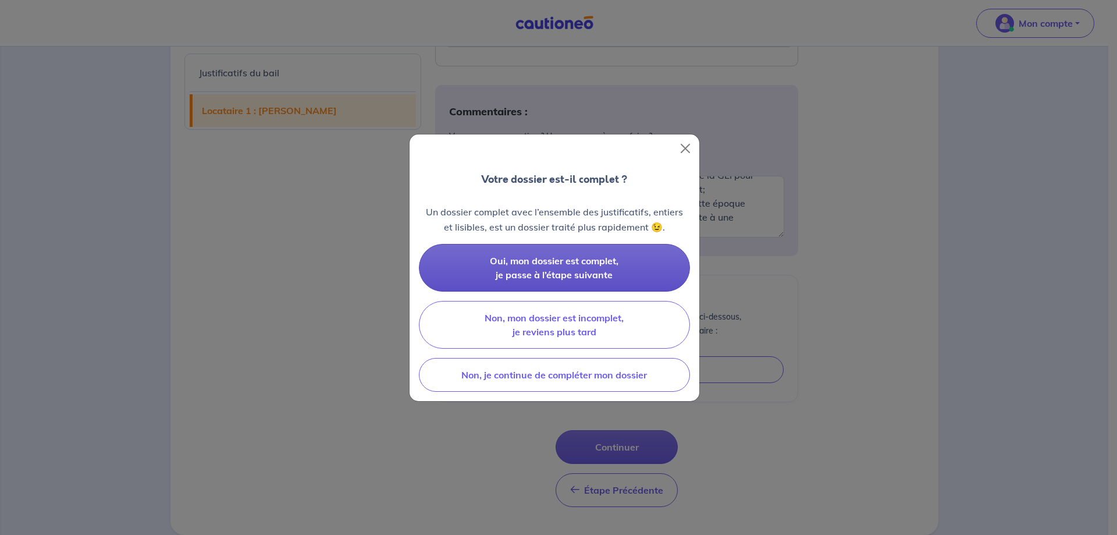
click at [556, 268] on span "Oui, mon dossier est complet, je passe à l’étape suivante" at bounding box center [554, 268] width 129 height 26
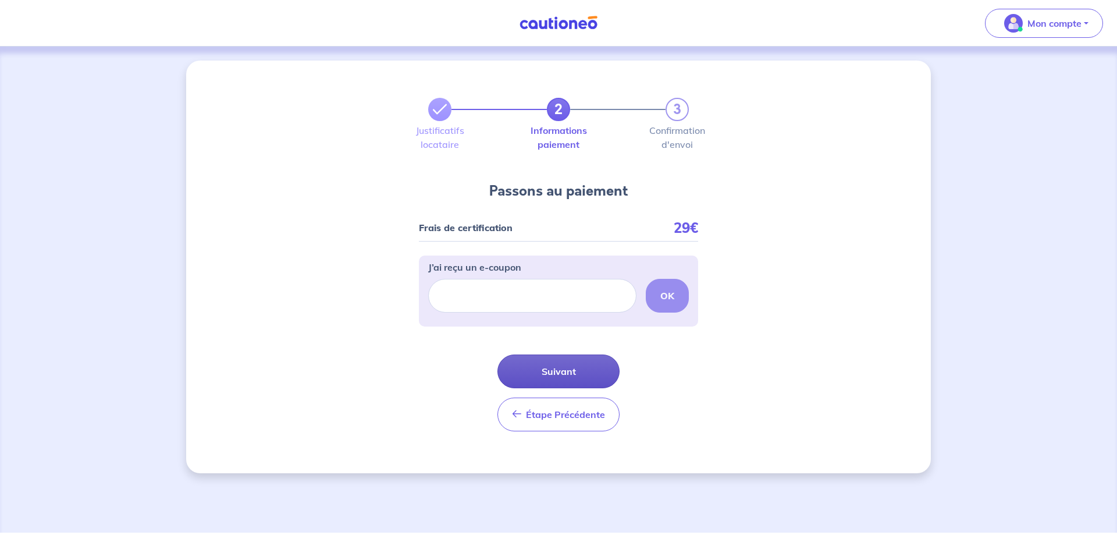
click at [559, 367] on button "Suivant" at bounding box center [558, 371] width 122 height 34
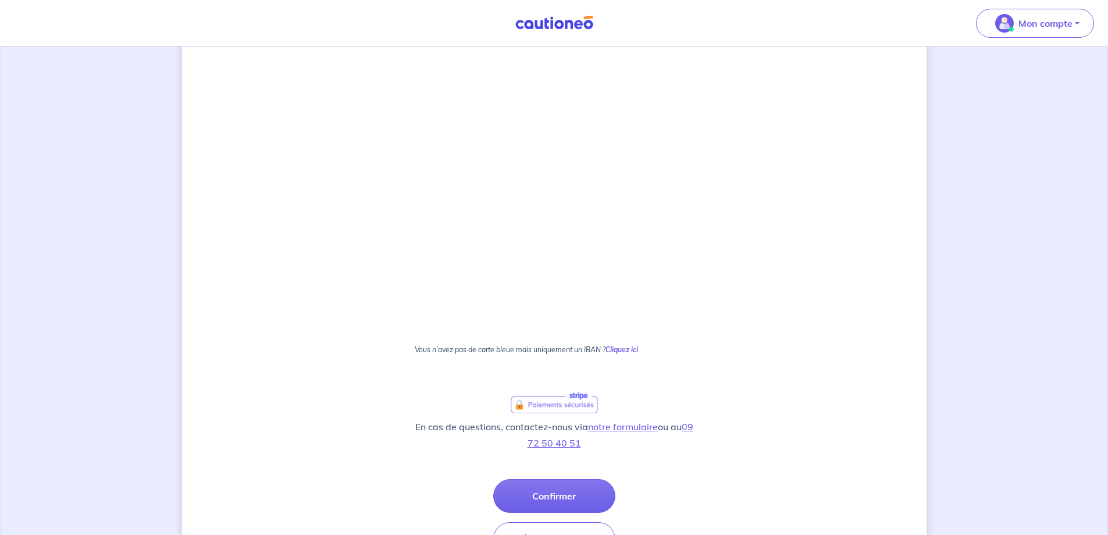
scroll to position [622, 0]
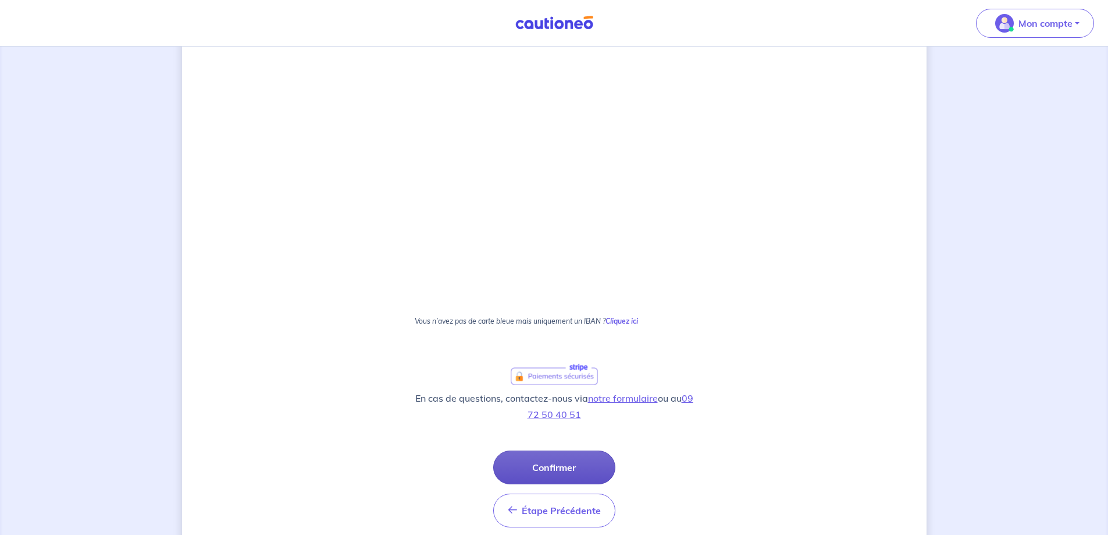
click at [549, 468] on button "Confirmer" at bounding box center [554, 467] width 122 height 34
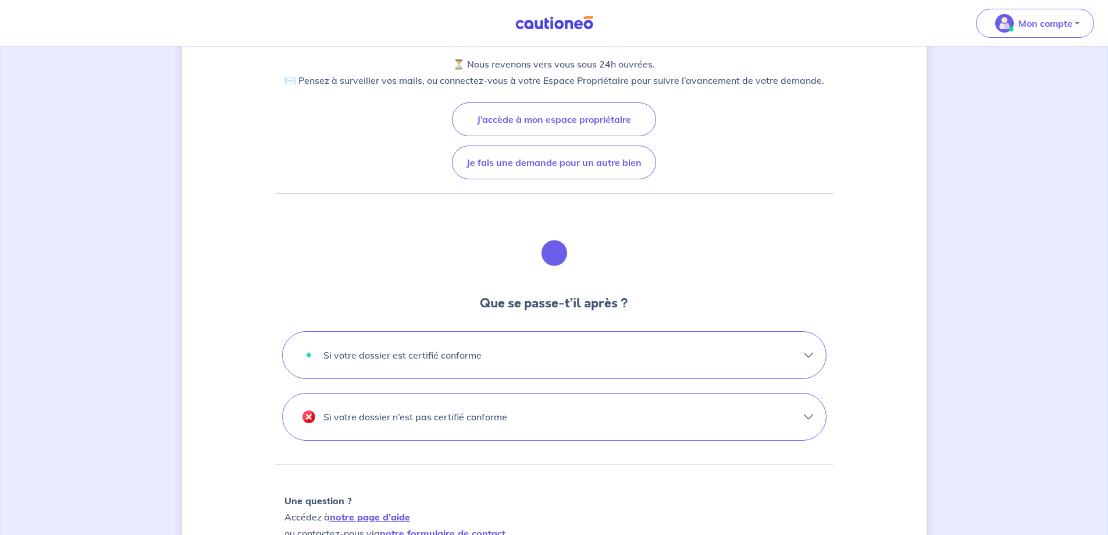
scroll to position [175, 0]
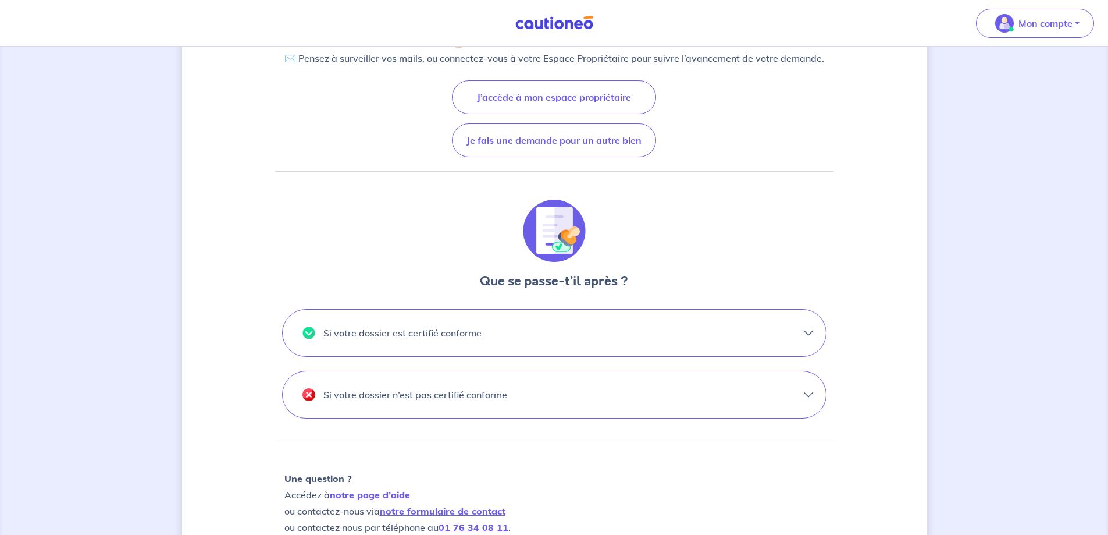
click at [809, 333] on button "Si votre dossier est certifié conforme" at bounding box center [554, 332] width 543 height 47
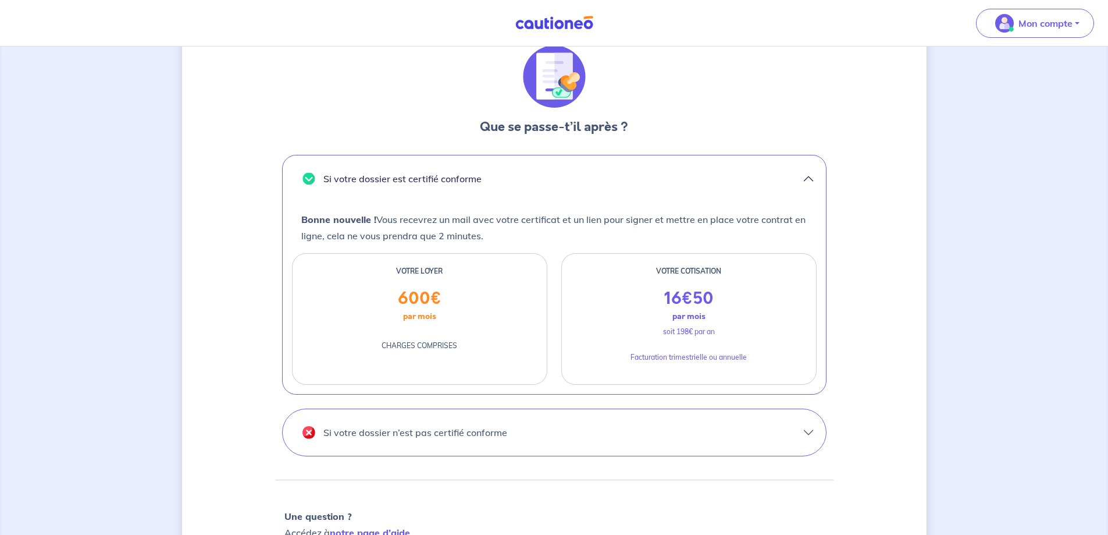
scroll to position [349, 0]
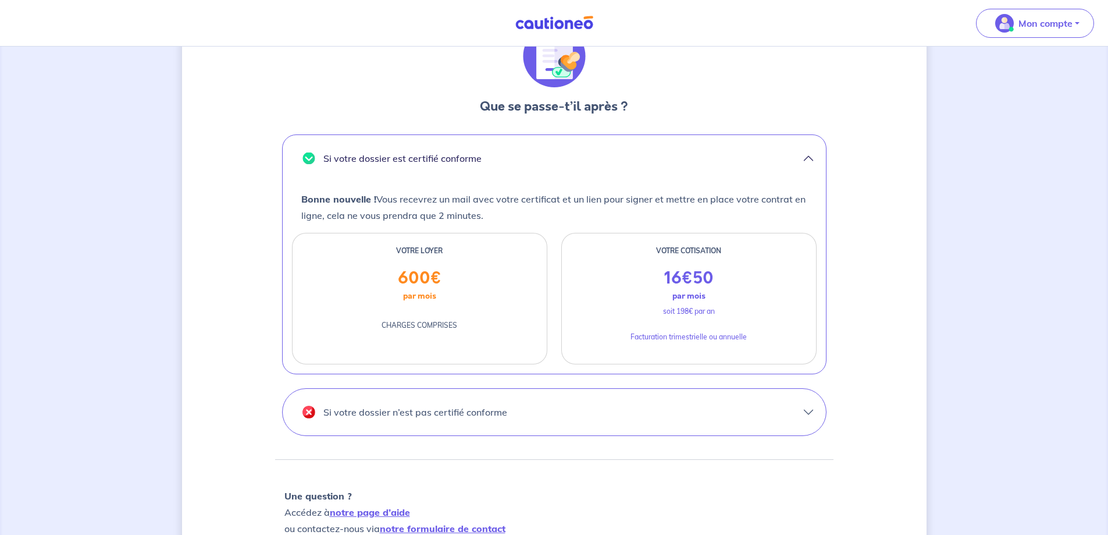
click at [440, 406] on p "Si votre dossier n’est pas certifié conforme" at bounding box center [415, 412] width 184 height 19
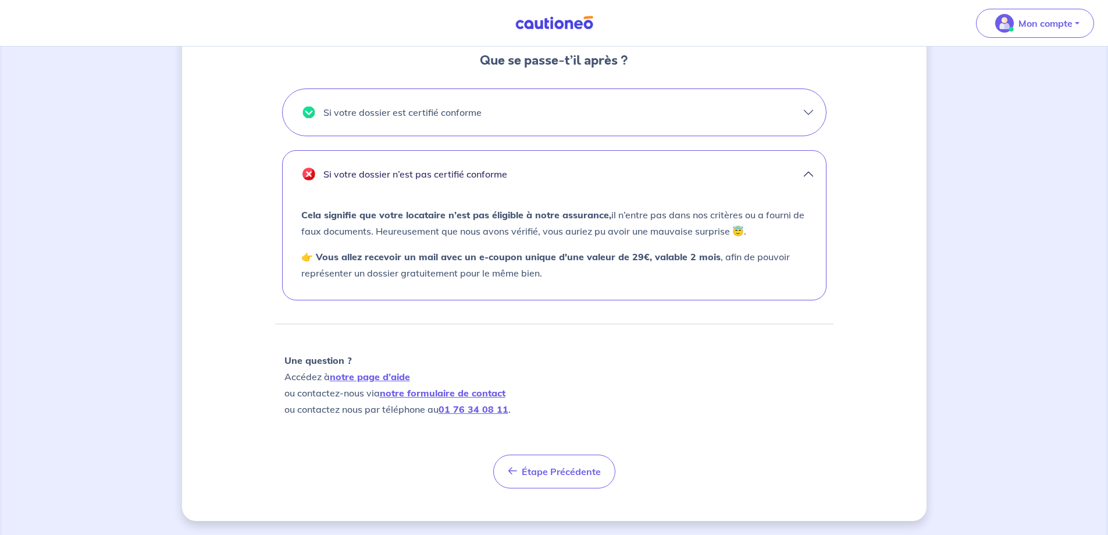
scroll to position [0, 0]
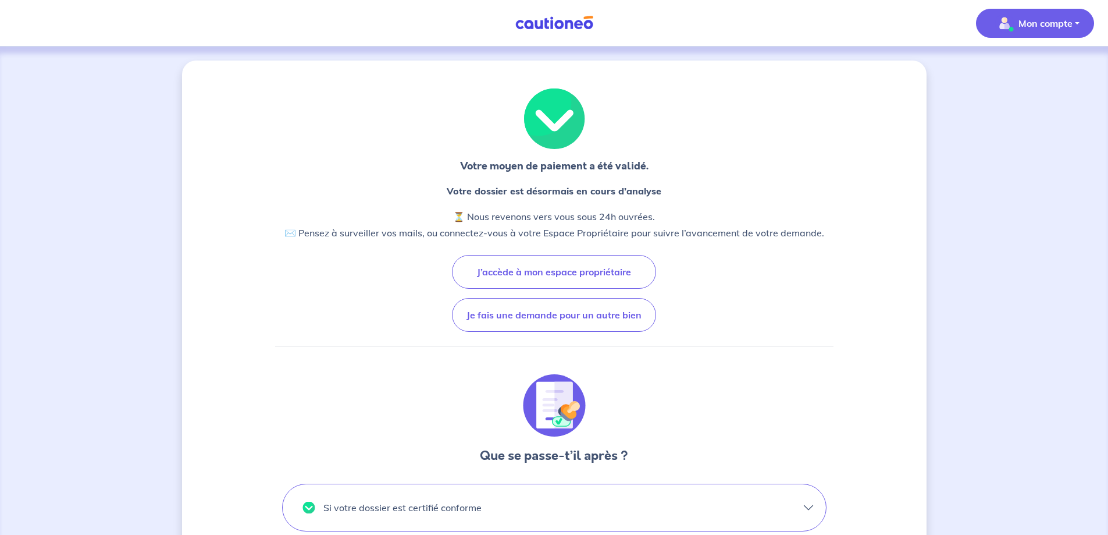
click at [1051, 22] on p "Mon compte" at bounding box center [1046, 23] width 54 height 14
click at [1011, 73] on link "Mes informations" at bounding box center [1024, 72] width 94 height 19
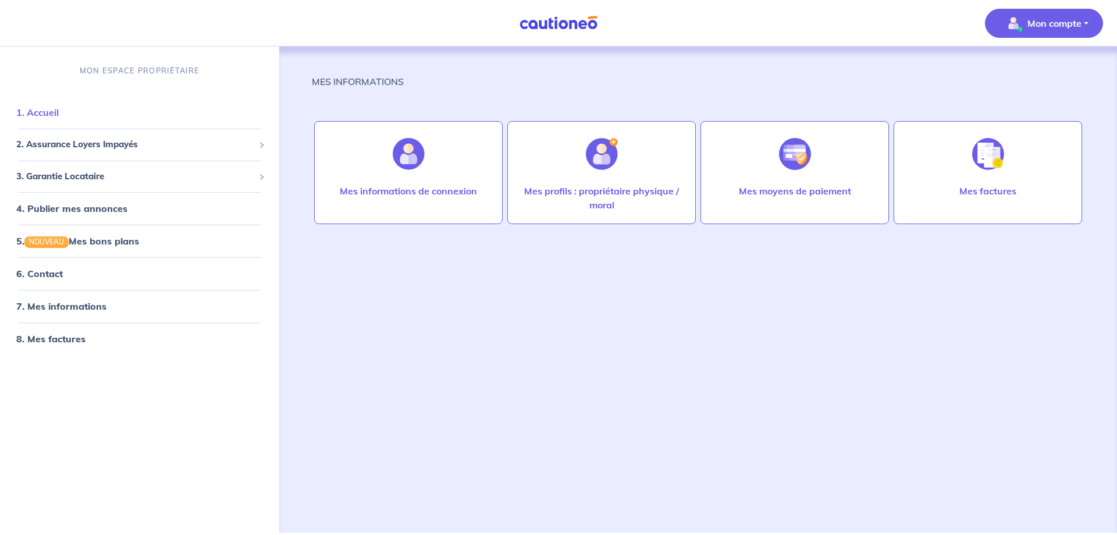
click at [42, 112] on link "1. Accueil" at bounding box center [37, 112] width 42 height 12
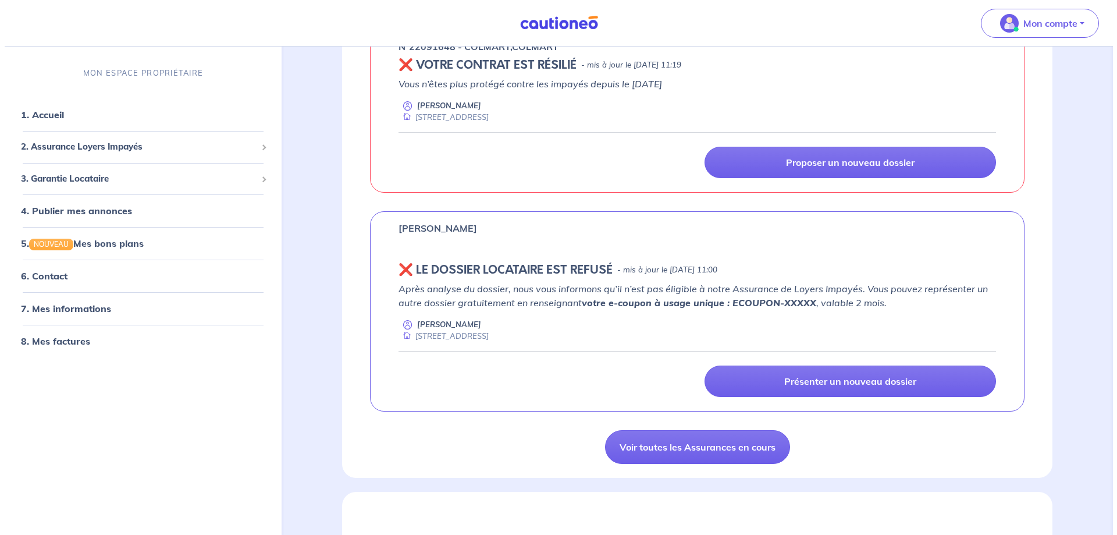
scroll to position [351, 0]
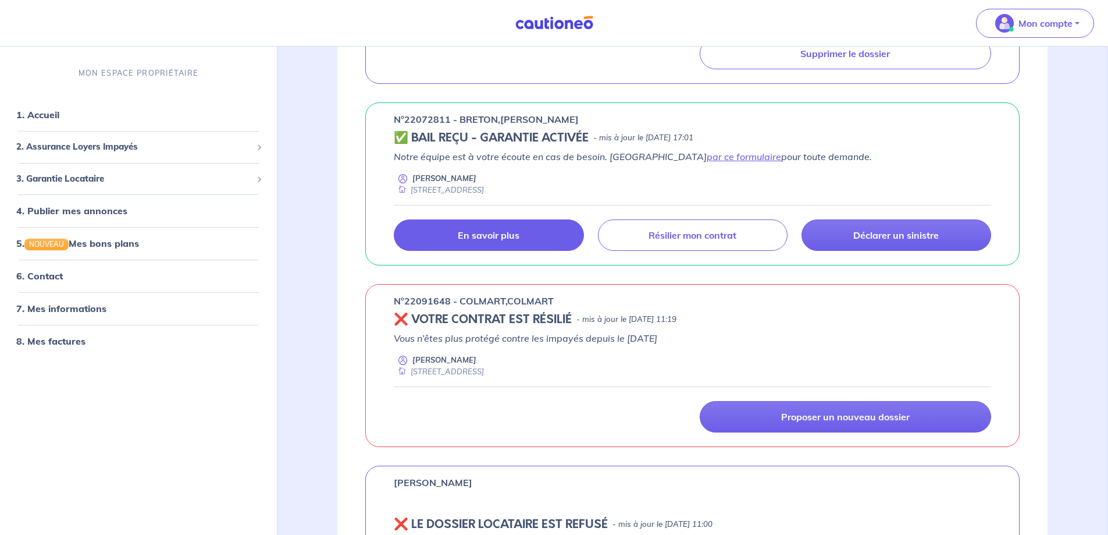
click at [467, 235] on p "En savoir plus" at bounding box center [489, 235] width 62 height 12
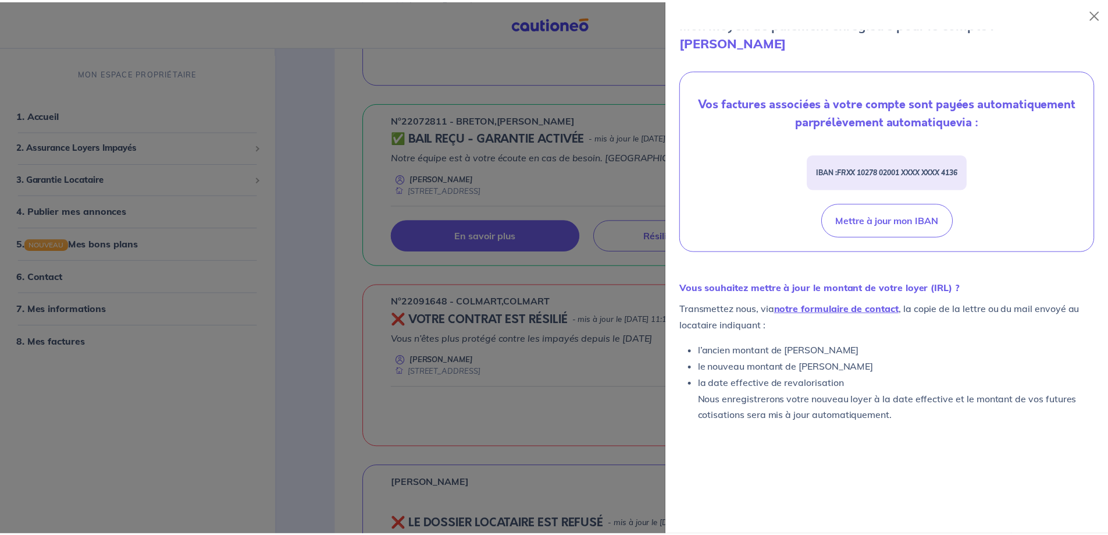
scroll to position [315, 0]
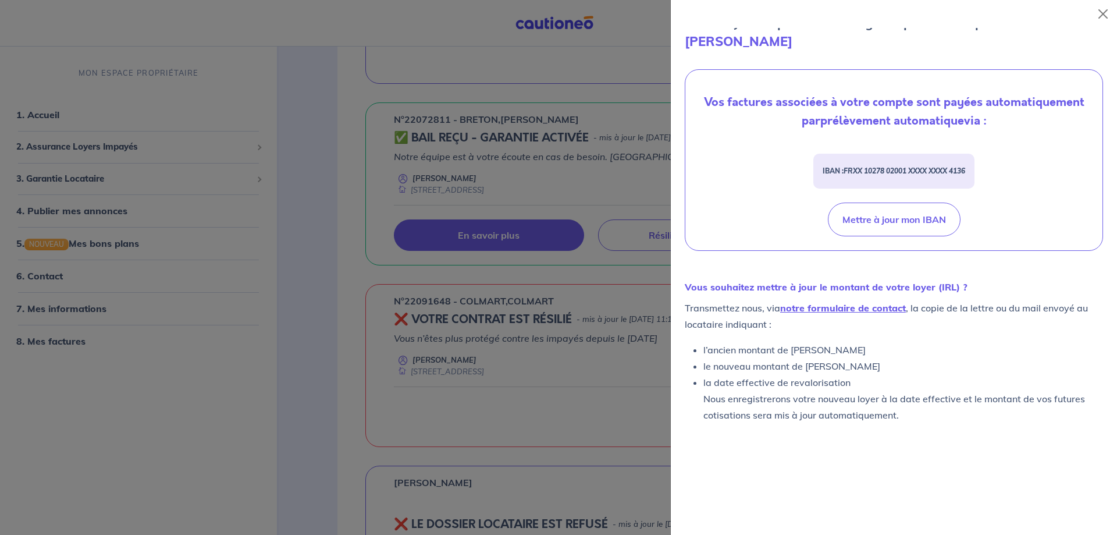
click at [300, 175] on div at bounding box center [558, 267] width 1117 height 535
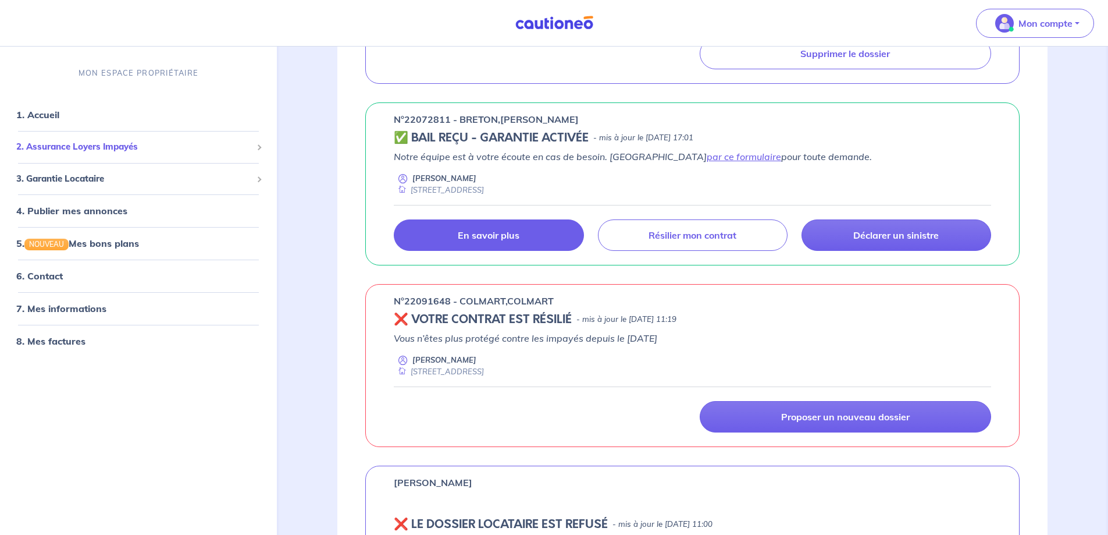
click at [51, 144] on span "2. Assurance Loyers Impayés" at bounding box center [134, 146] width 236 height 13
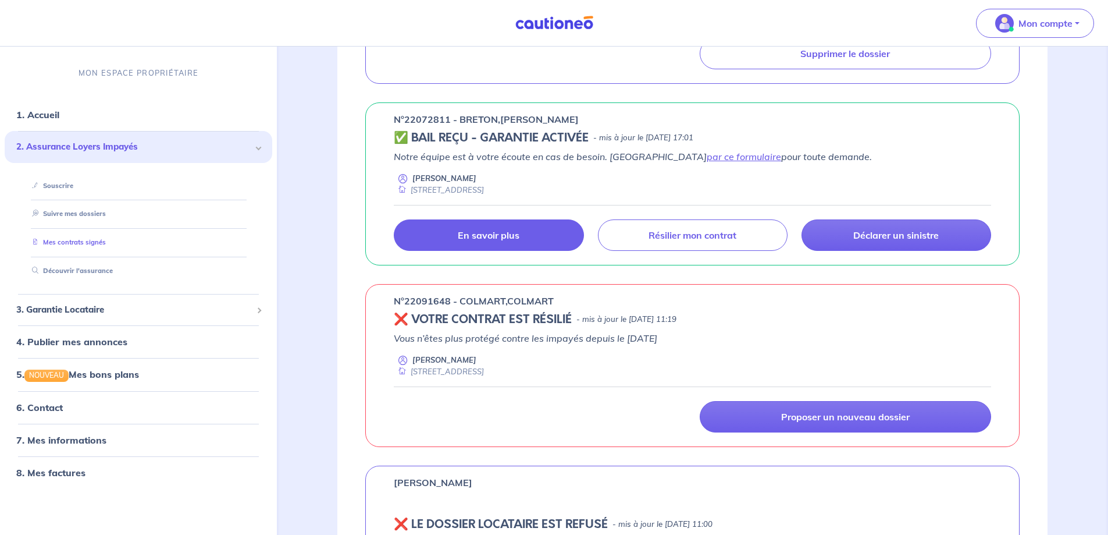
click at [61, 244] on link "Mes contrats signés" at bounding box center [66, 242] width 79 height 8
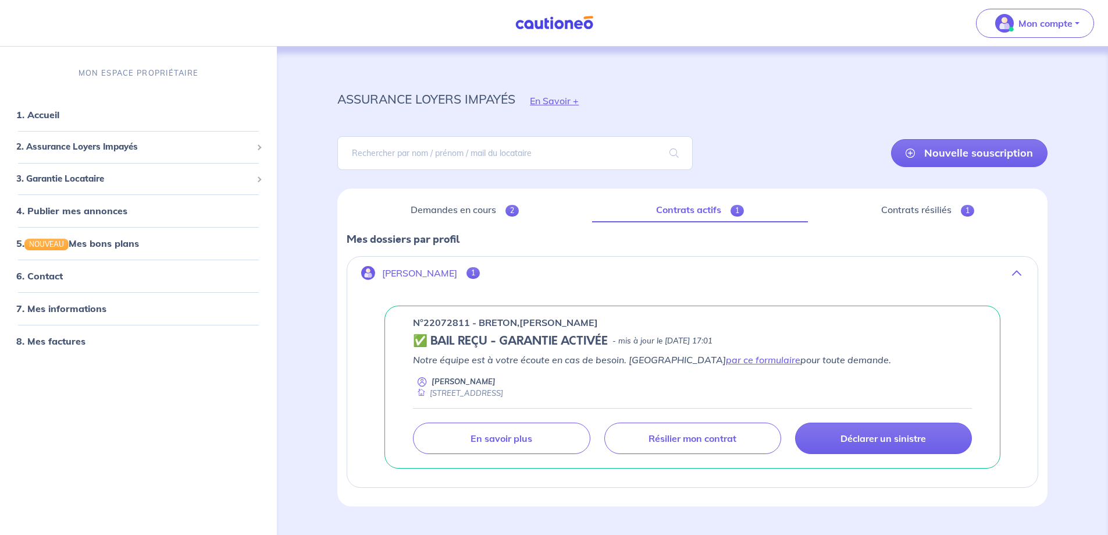
scroll to position [27, 0]
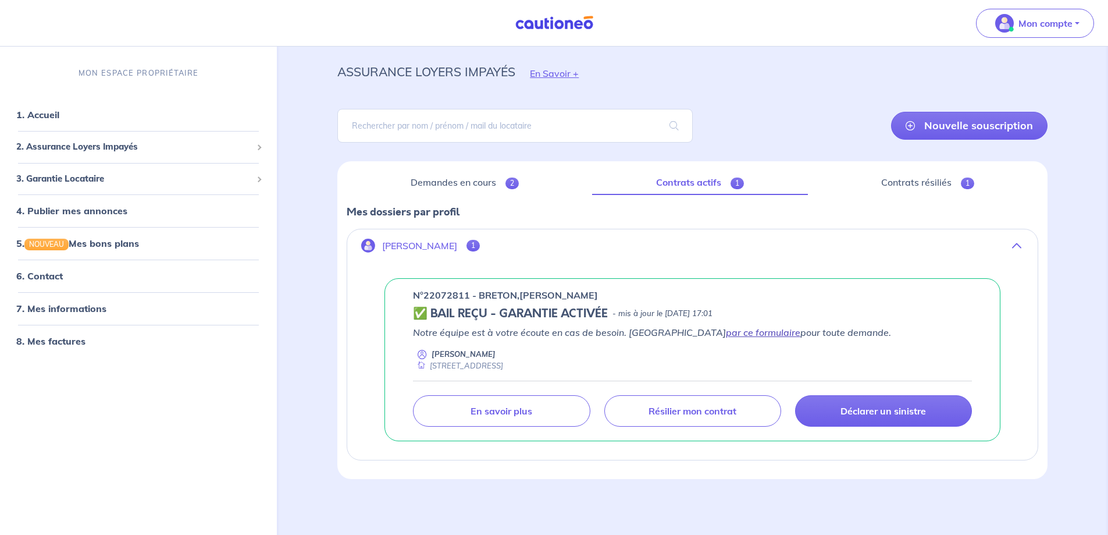
click at [726, 335] on link "par ce formulaire" at bounding box center [763, 332] width 74 height 12
click at [27, 119] on link "1. Accueil" at bounding box center [37, 115] width 42 height 12
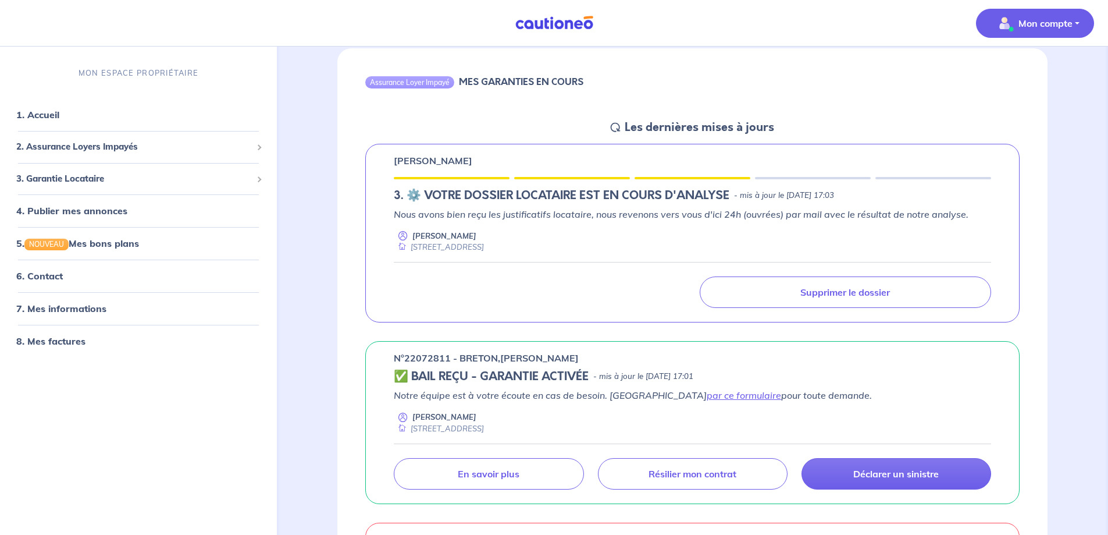
scroll to position [58, 0]
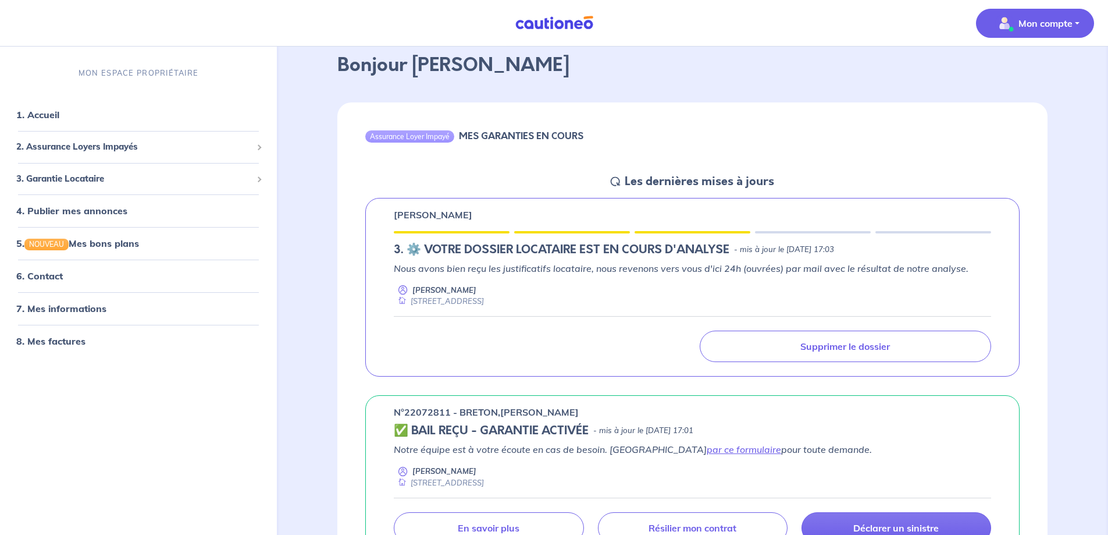
click at [1037, 21] on p "Mon compte" at bounding box center [1046, 23] width 54 height 14
click at [1014, 102] on link "Me déconnecter" at bounding box center [1024, 100] width 94 height 19
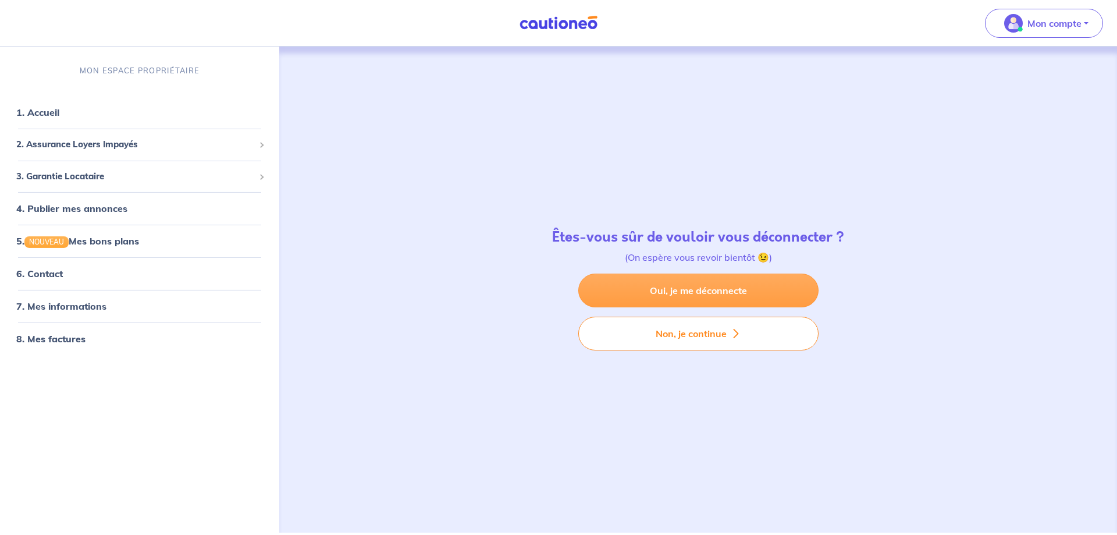
click at [696, 296] on link "Oui, je me déconnecte" at bounding box center [698, 290] width 240 height 34
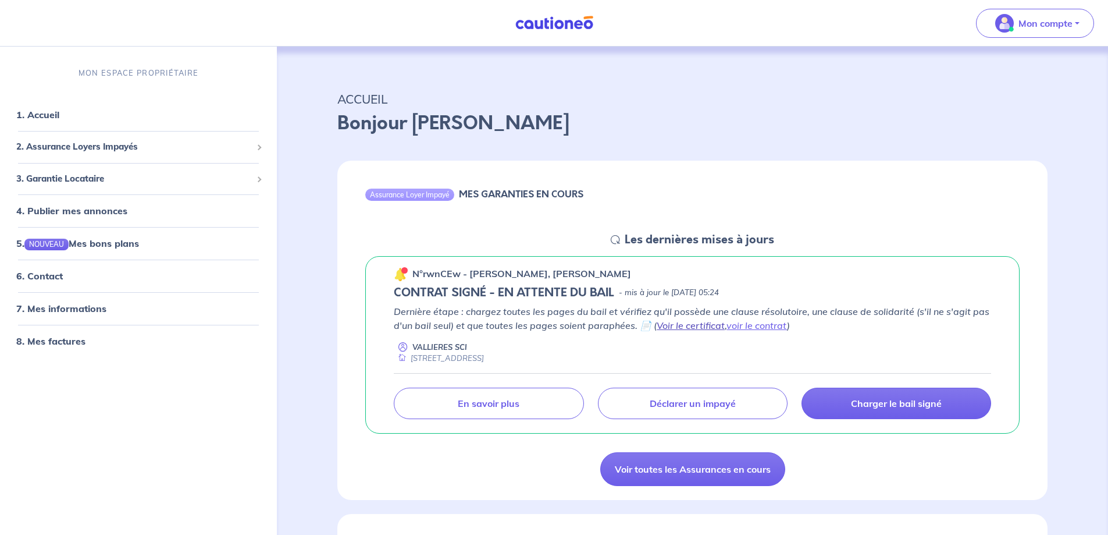
click at [677, 328] on link "Voir le certificat" at bounding box center [691, 325] width 68 height 12
click at [47, 119] on link "1. Accueil" at bounding box center [37, 115] width 42 height 12
click at [1040, 24] on p "Mon compte" at bounding box center [1046, 23] width 54 height 14
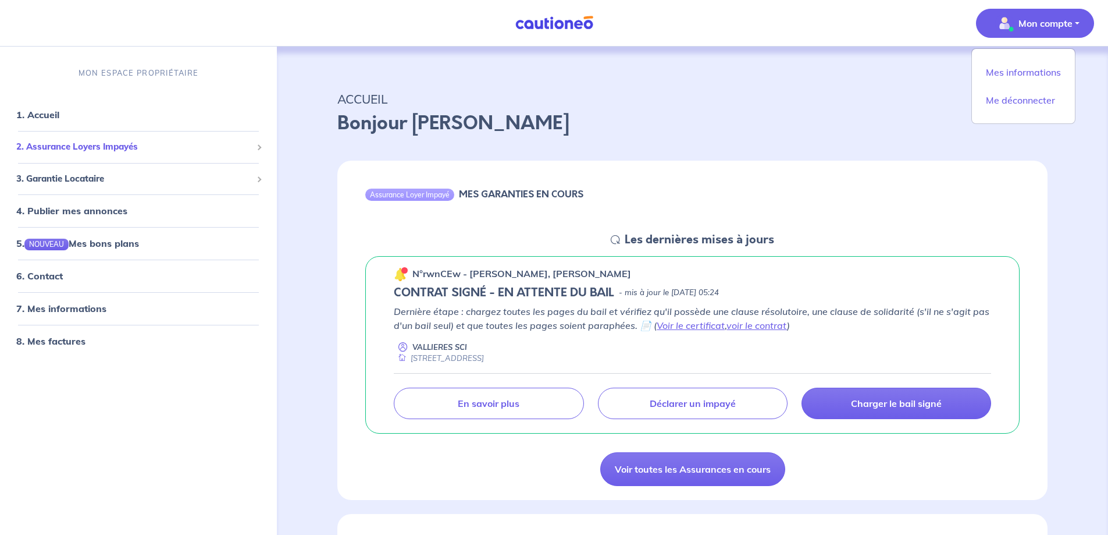
click at [112, 148] on span "2. Assurance Loyers Impayés" at bounding box center [134, 146] width 236 height 13
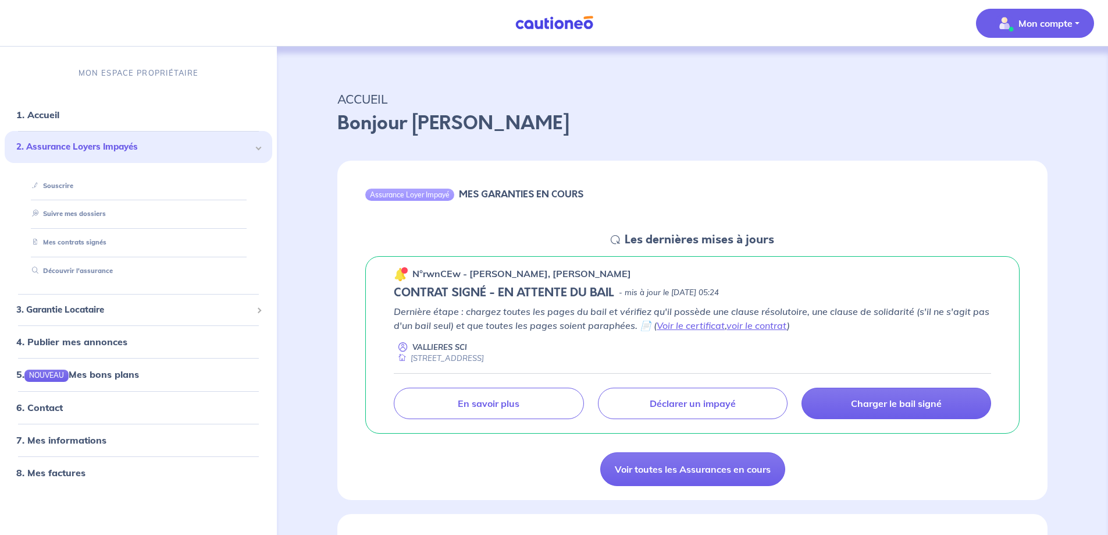
click at [1040, 27] on p "Mon compte" at bounding box center [1046, 23] width 54 height 14
click at [1015, 76] on link "Mes informations" at bounding box center [1024, 72] width 94 height 19
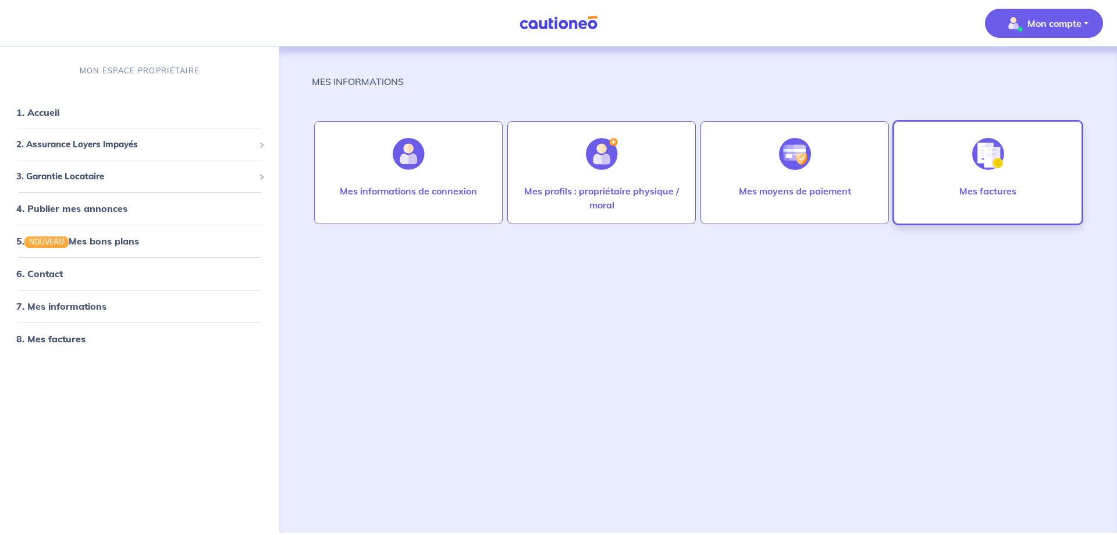
click at [998, 187] on p "Mes factures" at bounding box center [987, 191] width 57 height 14
